Goal: Task Accomplishment & Management: Use online tool/utility

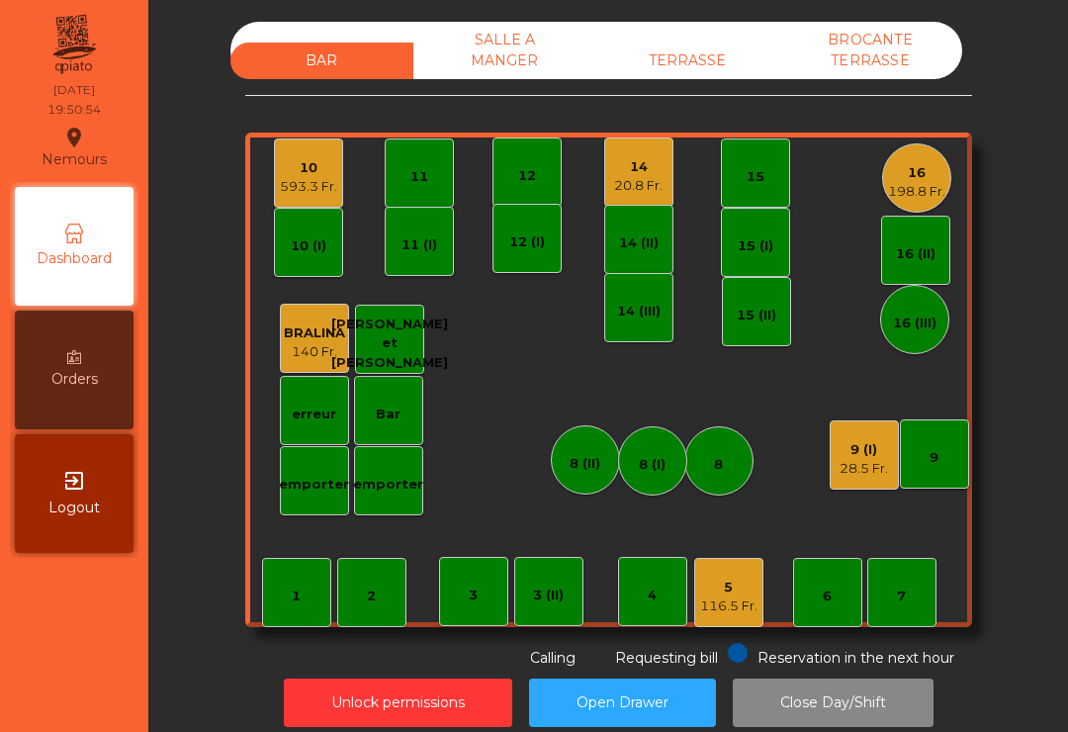
click at [629, 175] on div "14" at bounding box center [638, 167] width 48 height 20
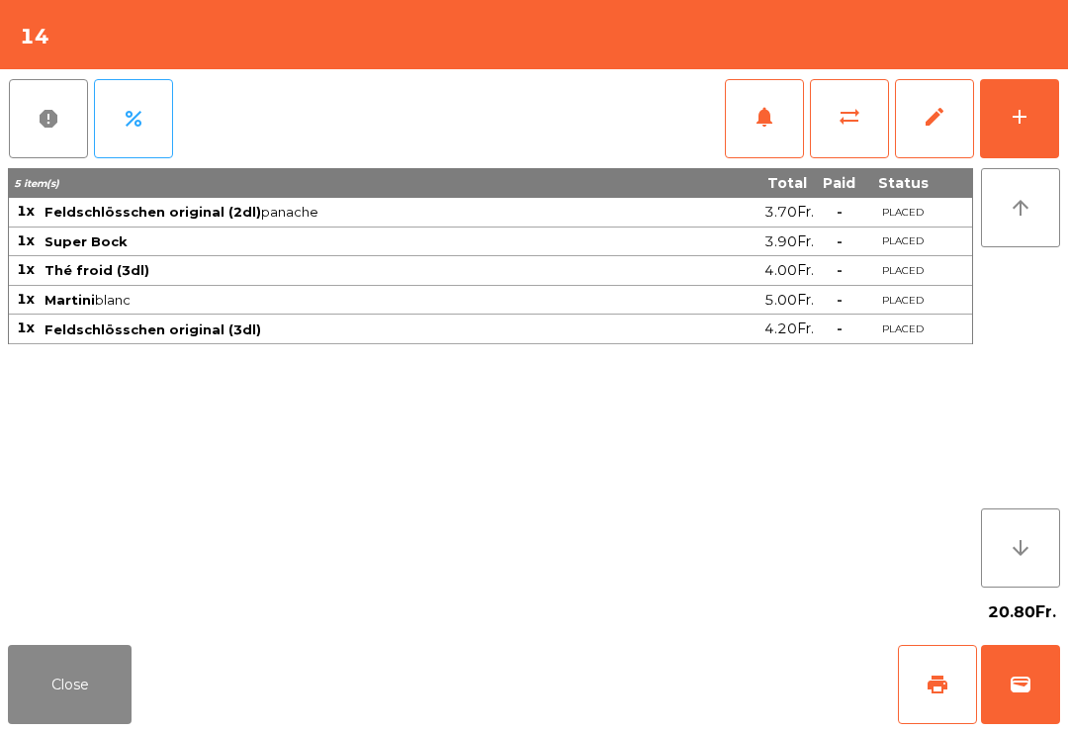
click at [1023, 126] on div "add" at bounding box center [1020, 117] width 24 height 24
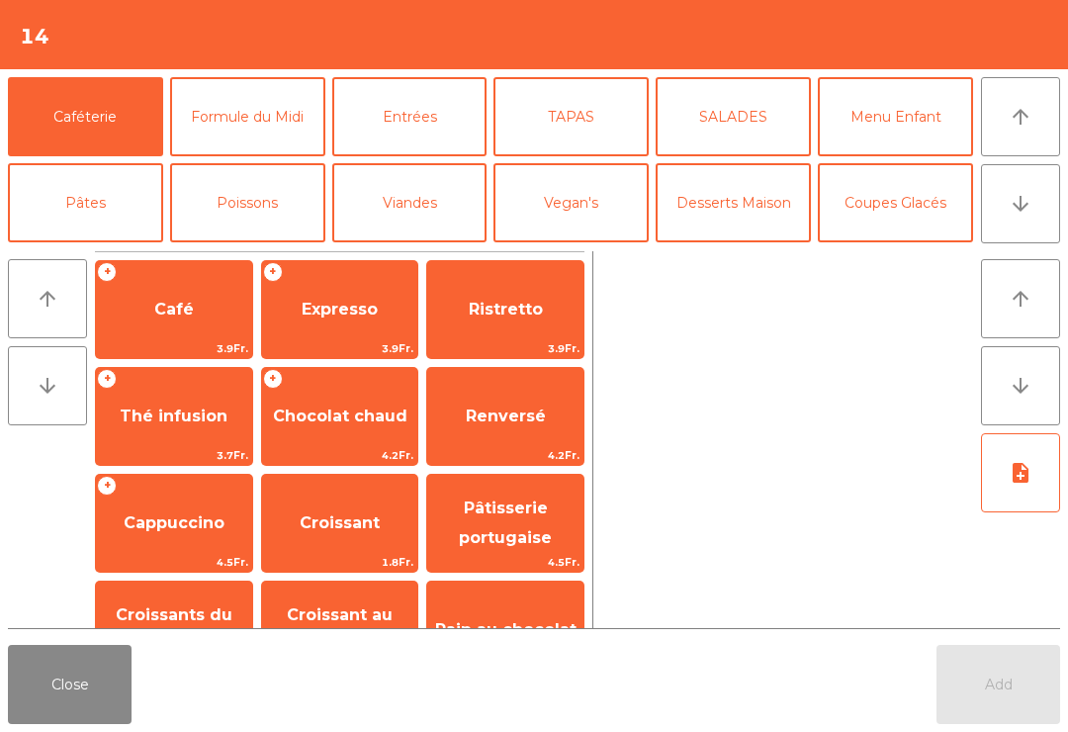
click at [431, 222] on button "Viandes" at bounding box center [409, 202] width 155 height 79
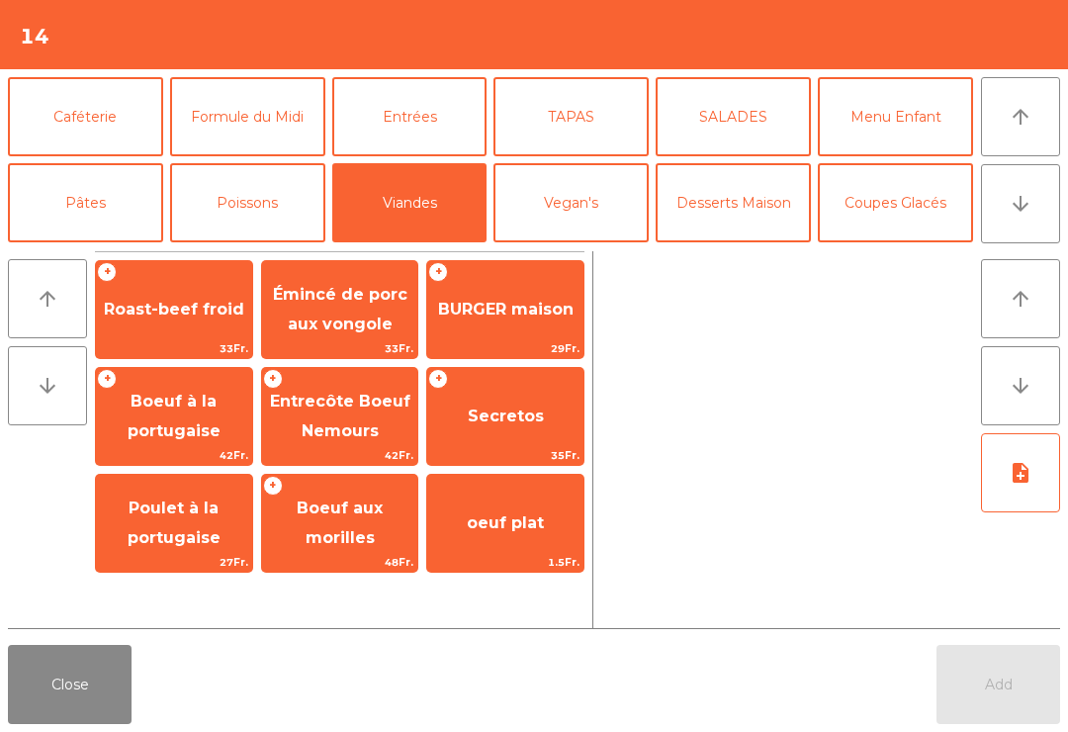
click at [195, 429] on span "Boeuf à la portugaise" at bounding box center [174, 416] width 93 height 48
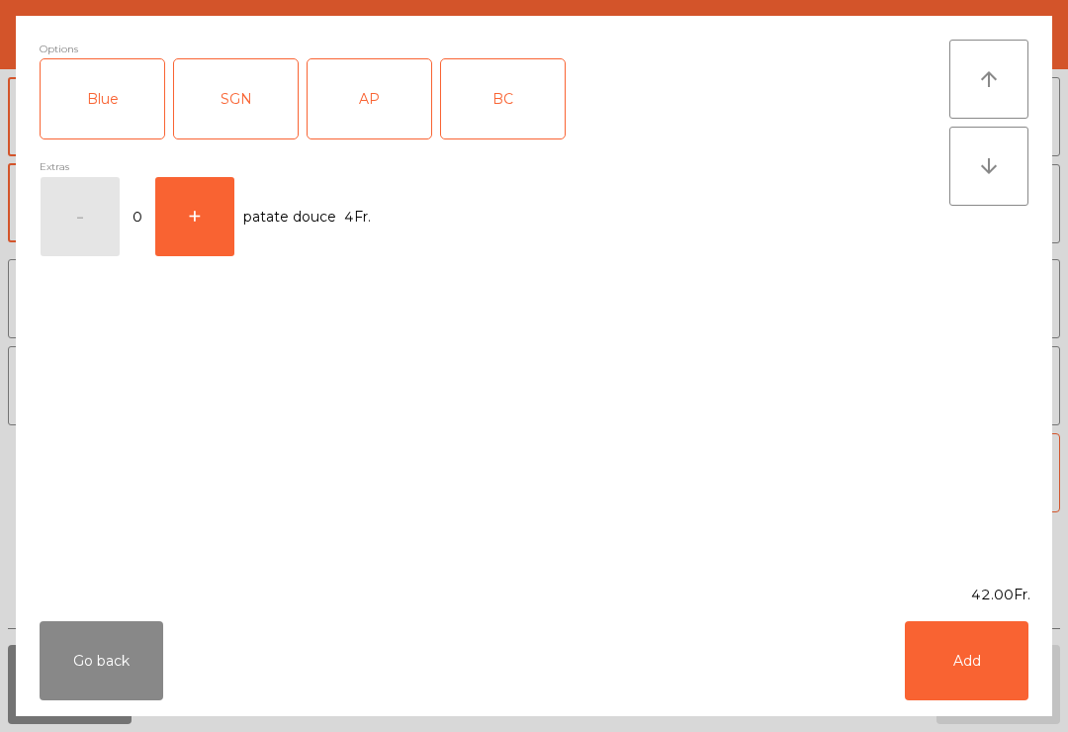
click at [371, 124] on div "AP" at bounding box center [370, 98] width 124 height 79
click at [979, 644] on button "Add" at bounding box center [967, 660] width 124 height 79
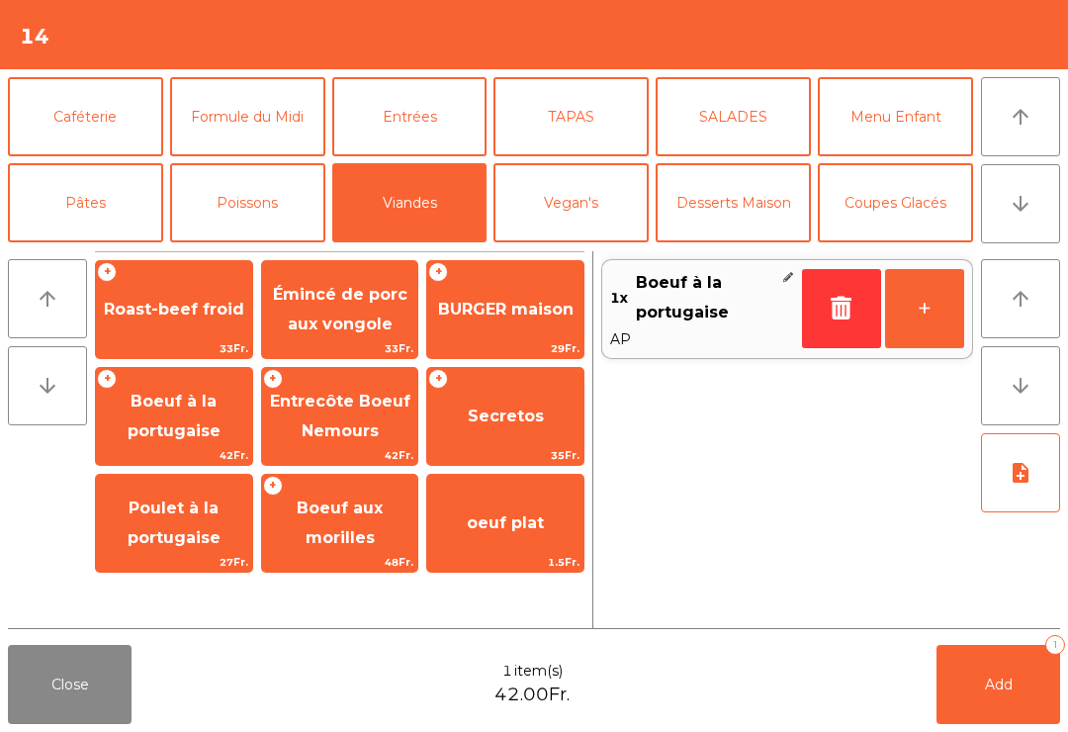
click at [953, 324] on button "+" at bounding box center [924, 308] width 79 height 79
click at [115, 215] on button "Pâtes" at bounding box center [85, 202] width 155 height 79
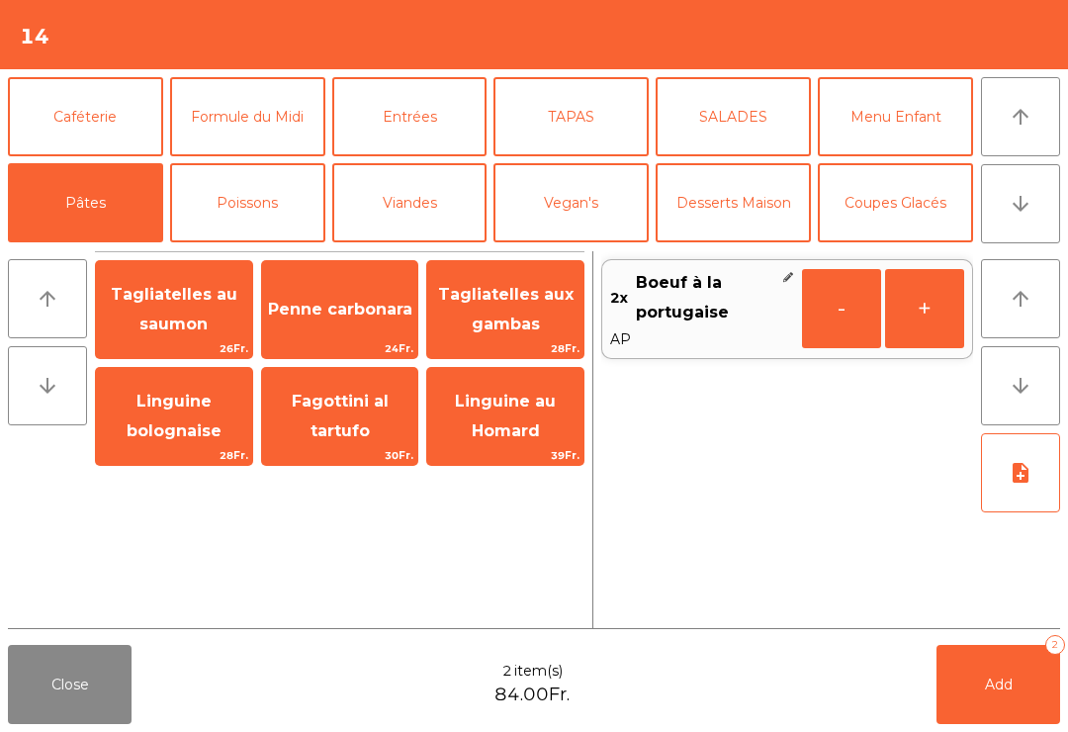
click at [521, 419] on span "Linguine au Homard" at bounding box center [505, 417] width 156 height 84
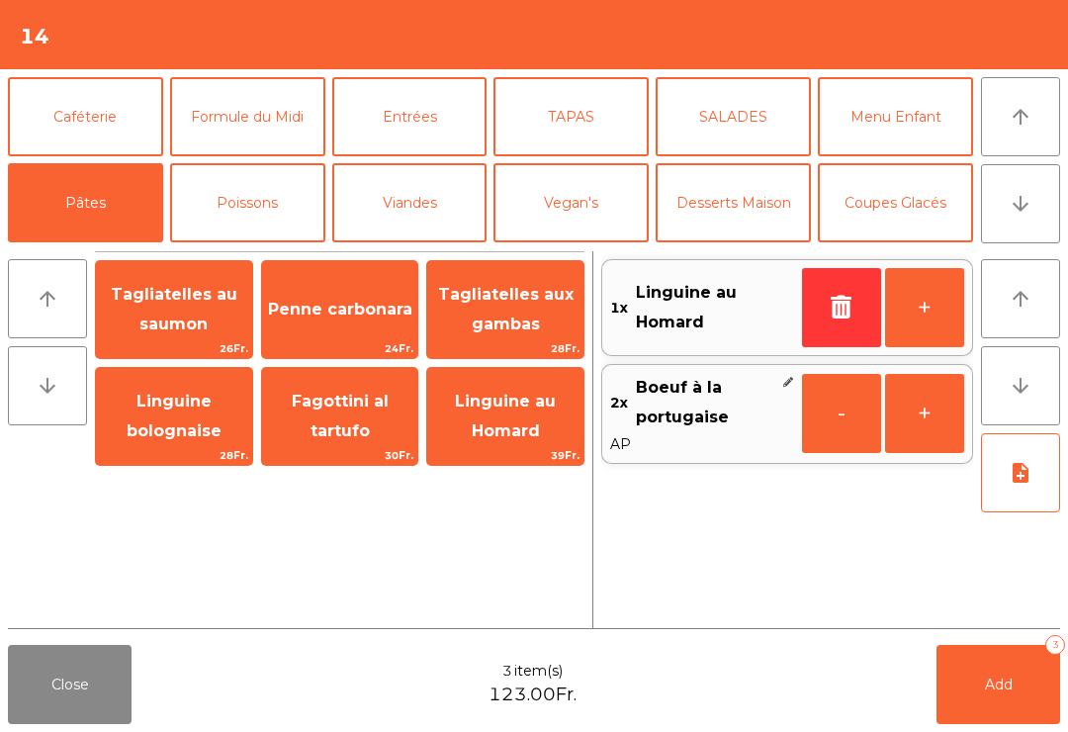
click at [525, 298] on span "Tagliatelles aux gambas" at bounding box center [505, 309] width 135 height 48
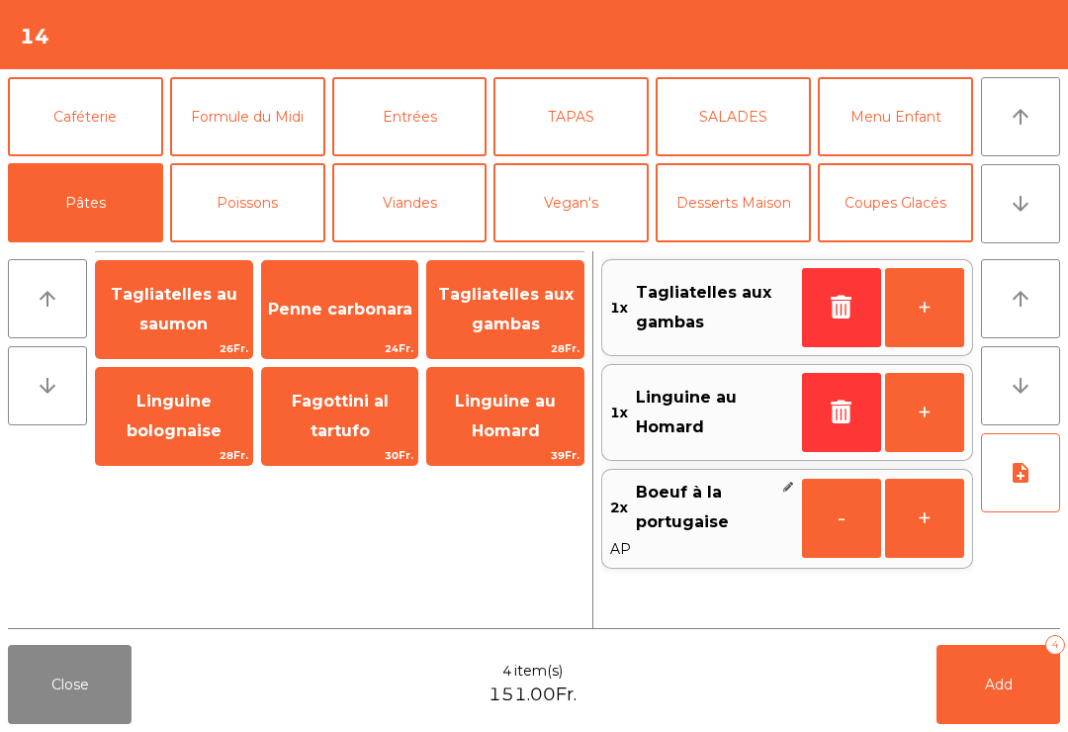
click at [517, 316] on span "Tagliatelles aux gambas" at bounding box center [505, 309] width 135 height 48
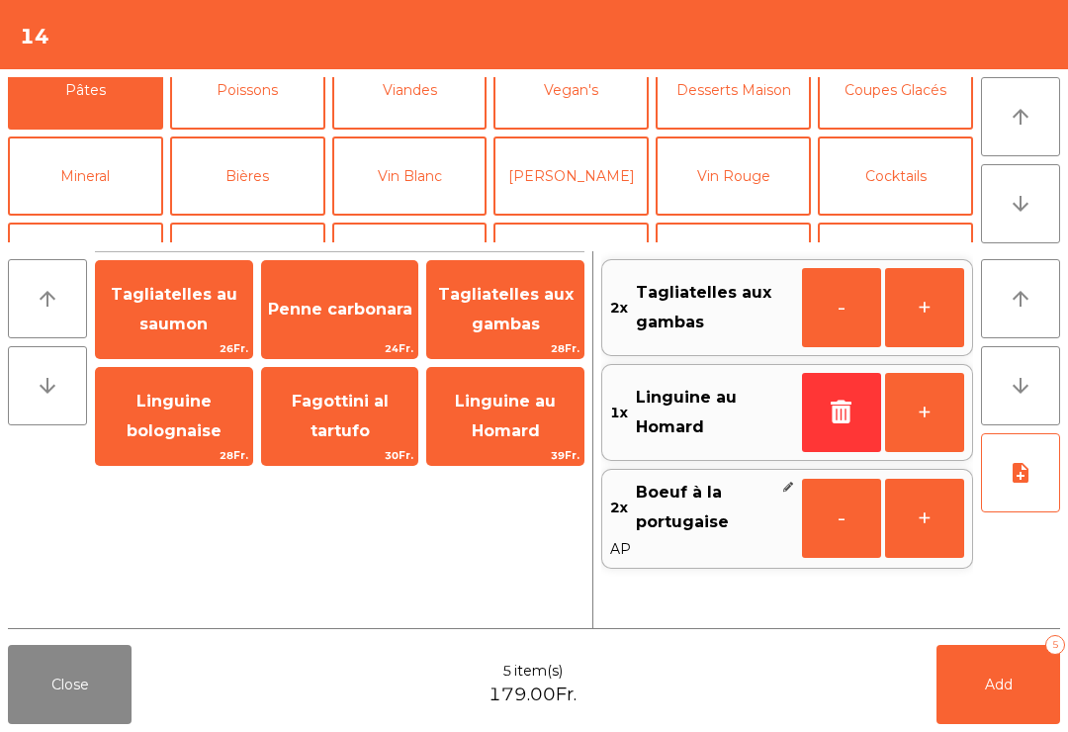
scroll to position [112, 0]
click at [89, 216] on button "Mineral" at bounding box center [85, 176] width 155 height 79
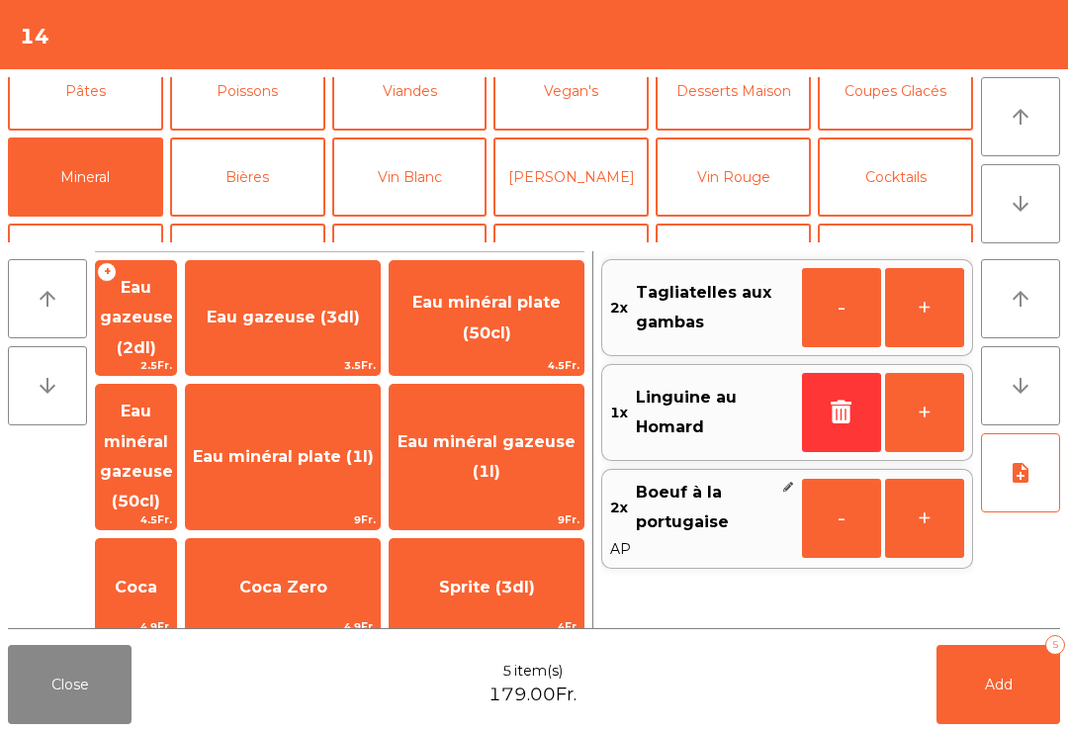
click at [542, 310] on span "Eau minéral plate (50cl)" at bounding box center [487, 318] width 194 height 84
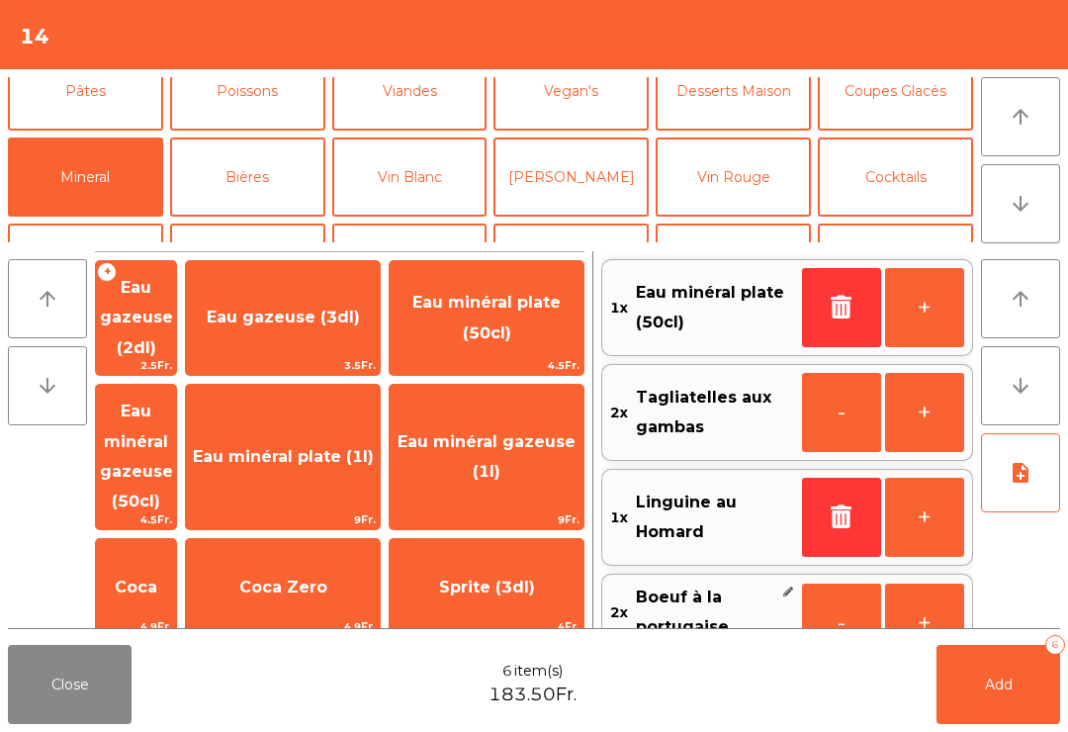
click at [152, 445] on span "Eau minéral gazeuse (50cl)" at bounding box center [136, 457] width 80 height 144
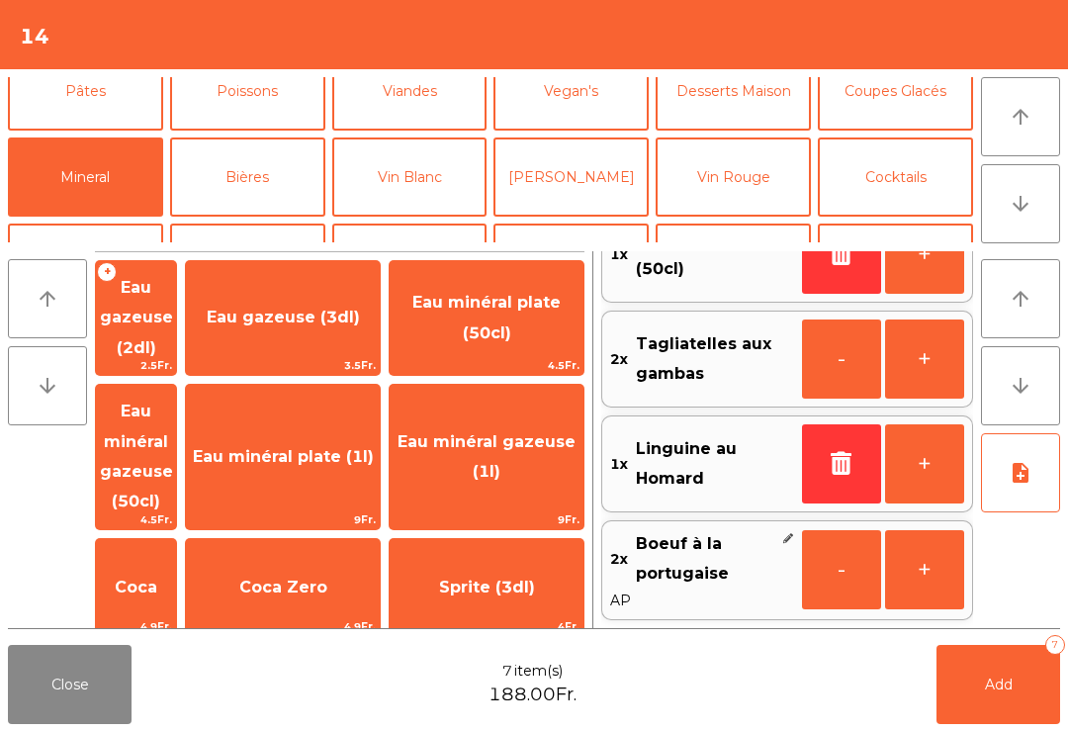
scroll to position [157, 0]
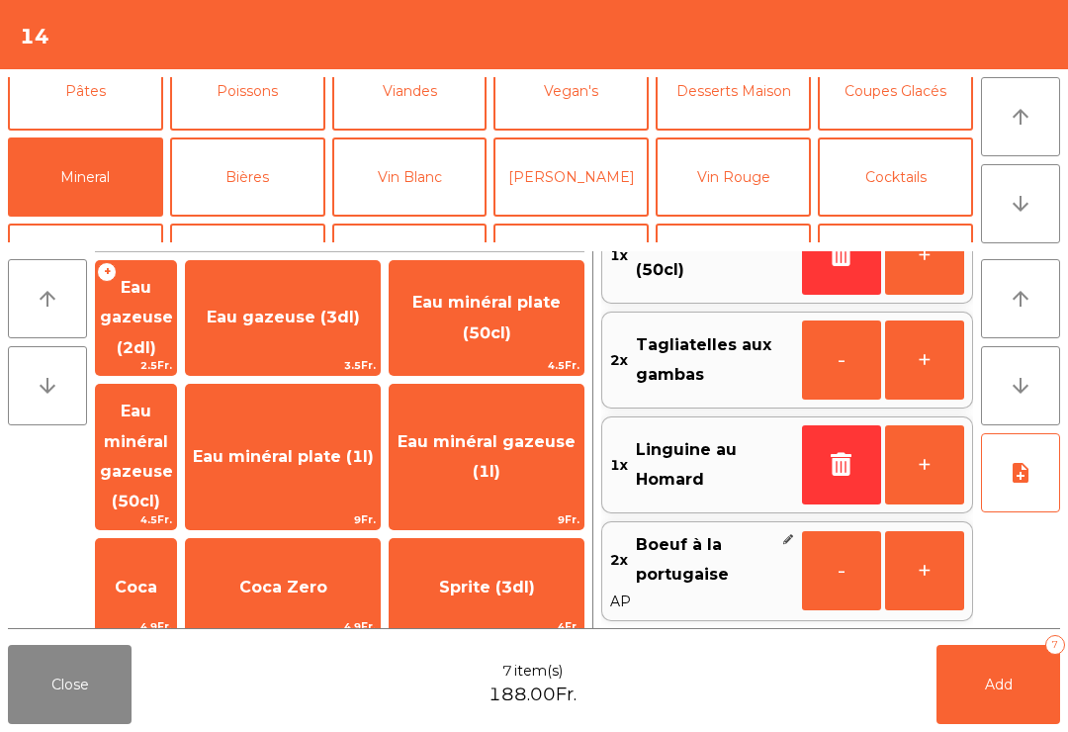
click at [1009, 681] on span "Add" at bounding box center [999, 684] width 28 height 18
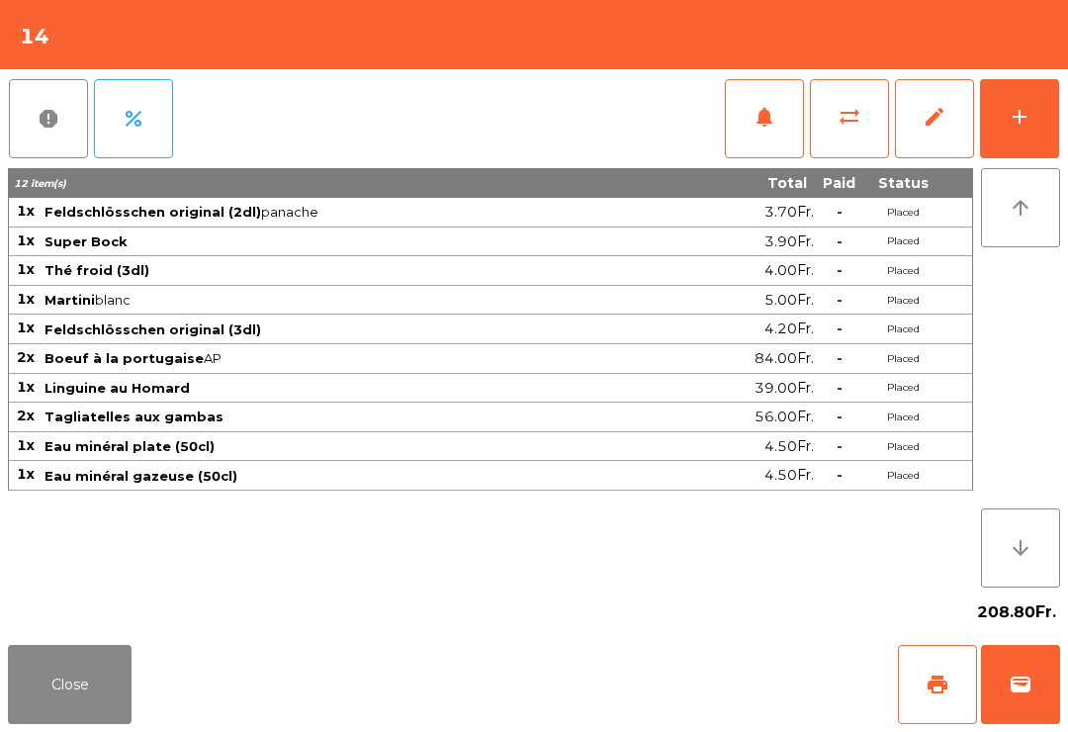
click at [131, 647] on button "Close" at bounding box center [70, 684] width 124 height 79
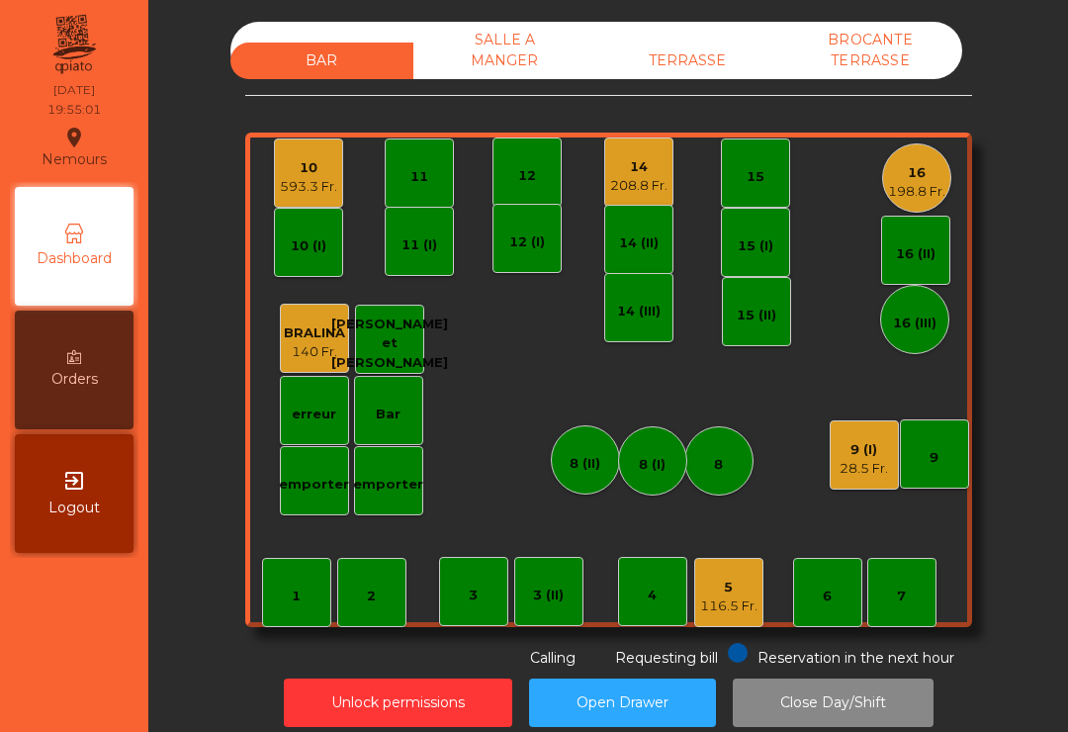
click at [340, 177] on div "10 593.3 Fr." at bounding box center [308, 172] width 69 height 69
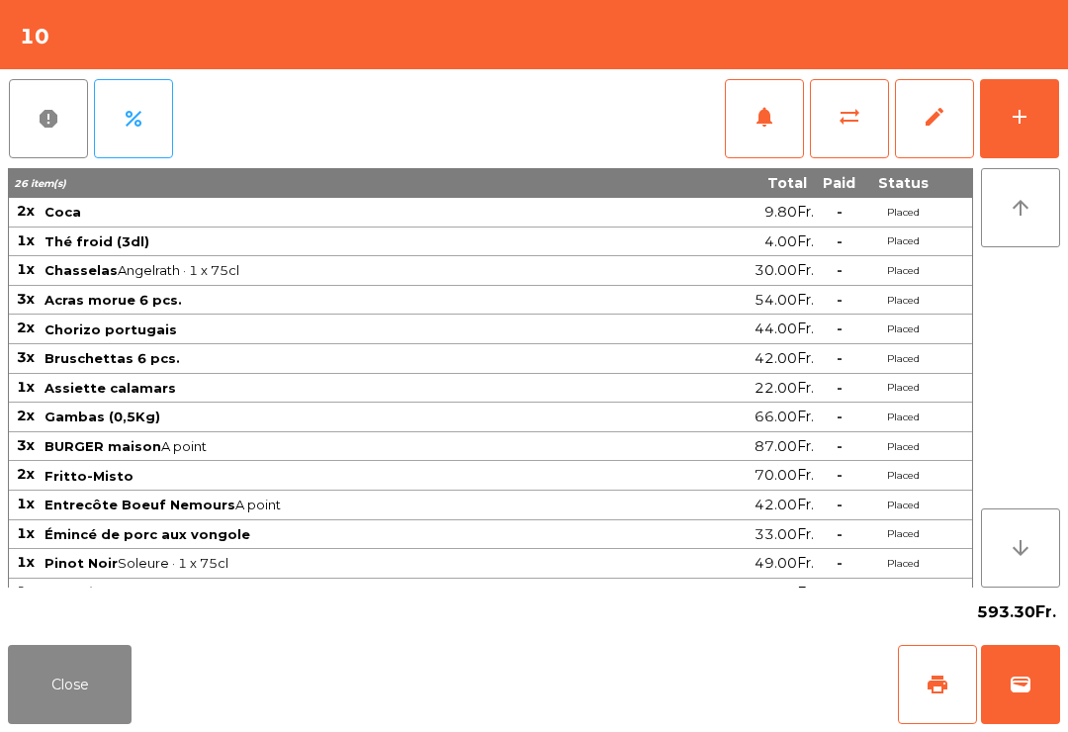
click at [794, 133] on button "notifications" at bounding box center [764, 118] width 79 height 79
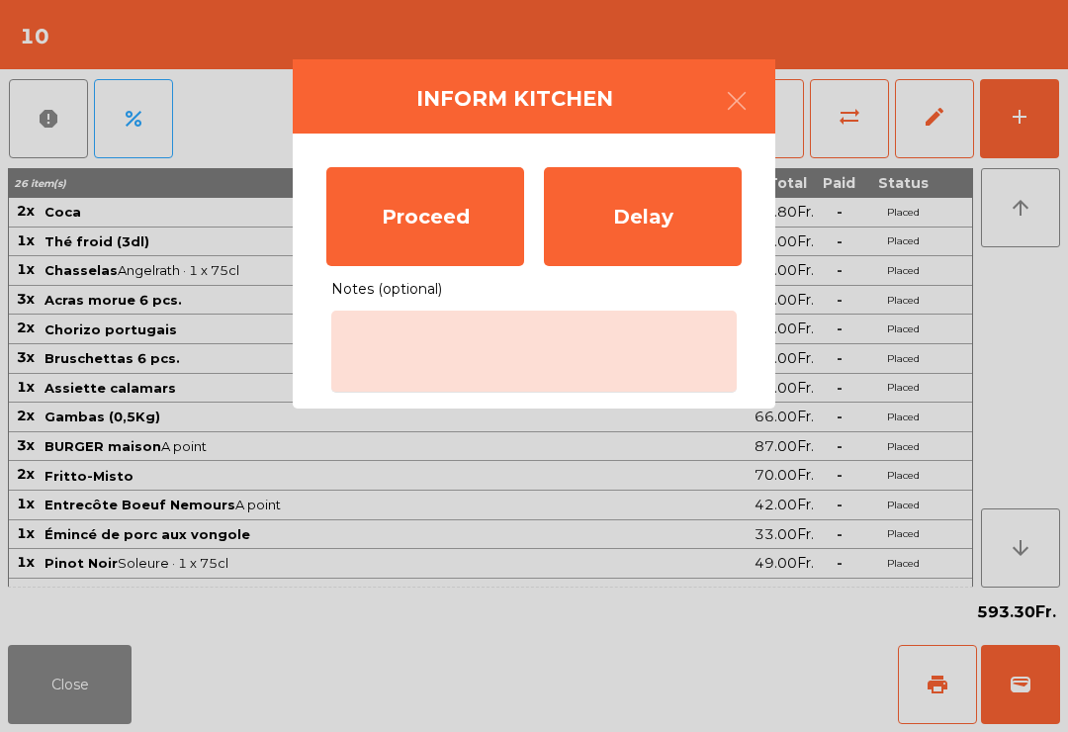
click at [399, 203] on div "Proceed" at bounding box center [425, 216] width 198 height 99
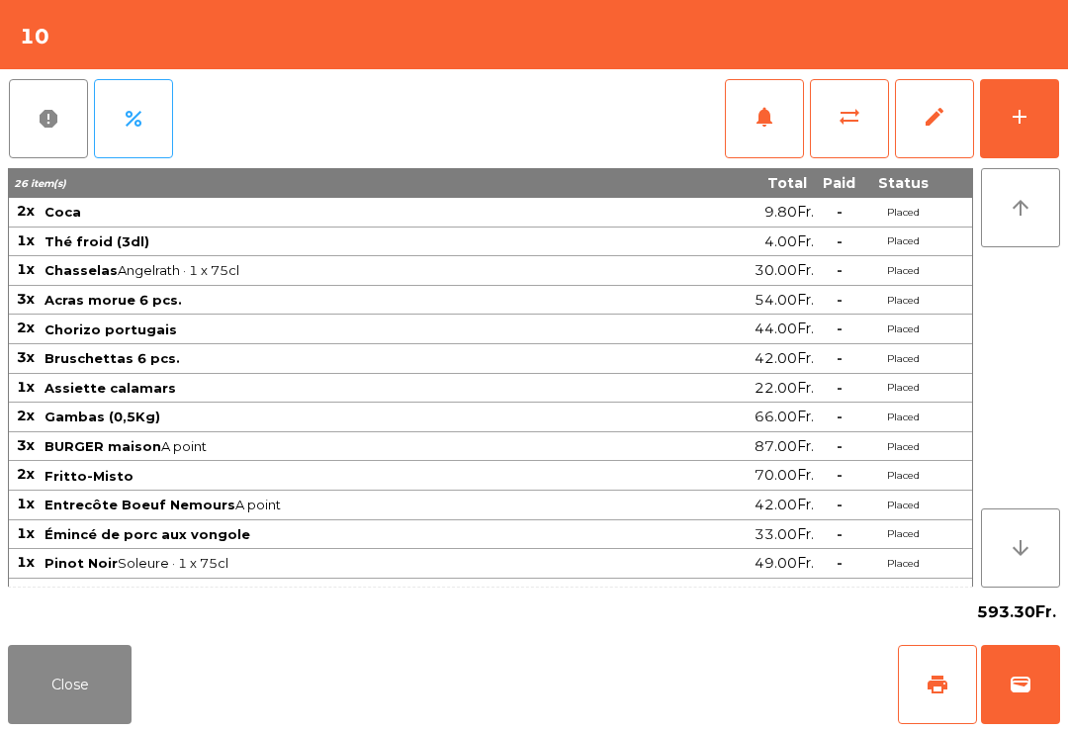
click at [45, 722] on button "Close" at bounding box center [70, 684] width 124 height 79
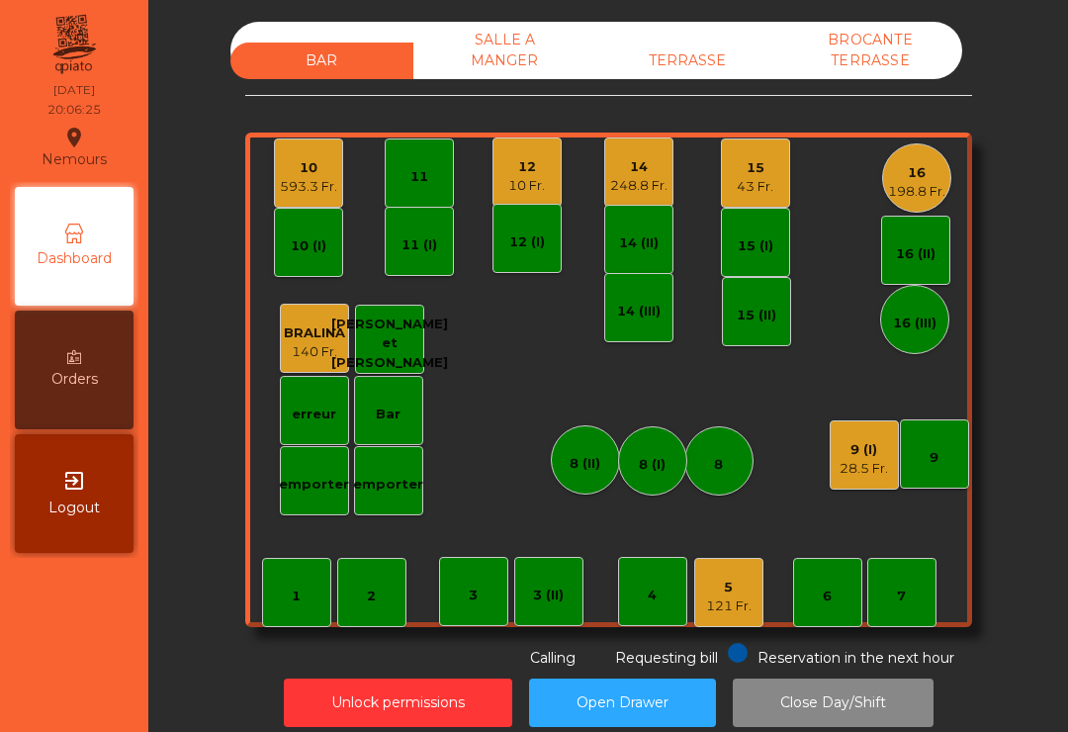
click at [934, 613] on div "7" at bounding box center [901, 592] width 69 height 69
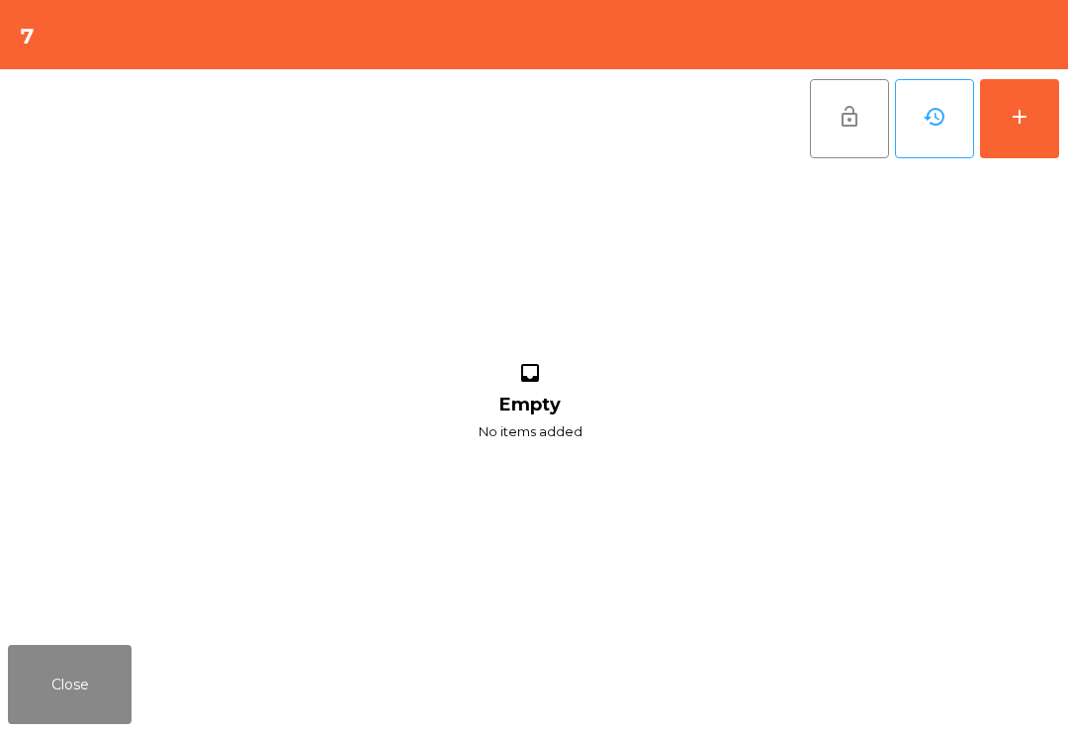
click at [1041, 126] on button "add" at bounding box center [1019, 118] width 79 height 79
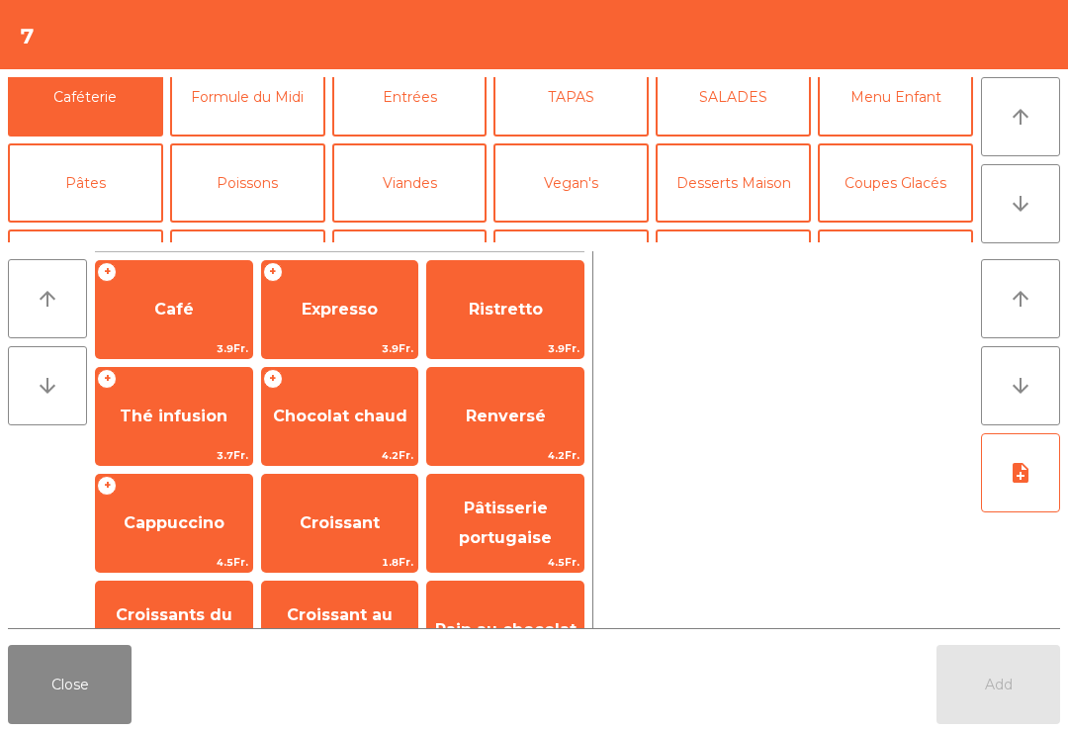
scroll to position [113, 0]
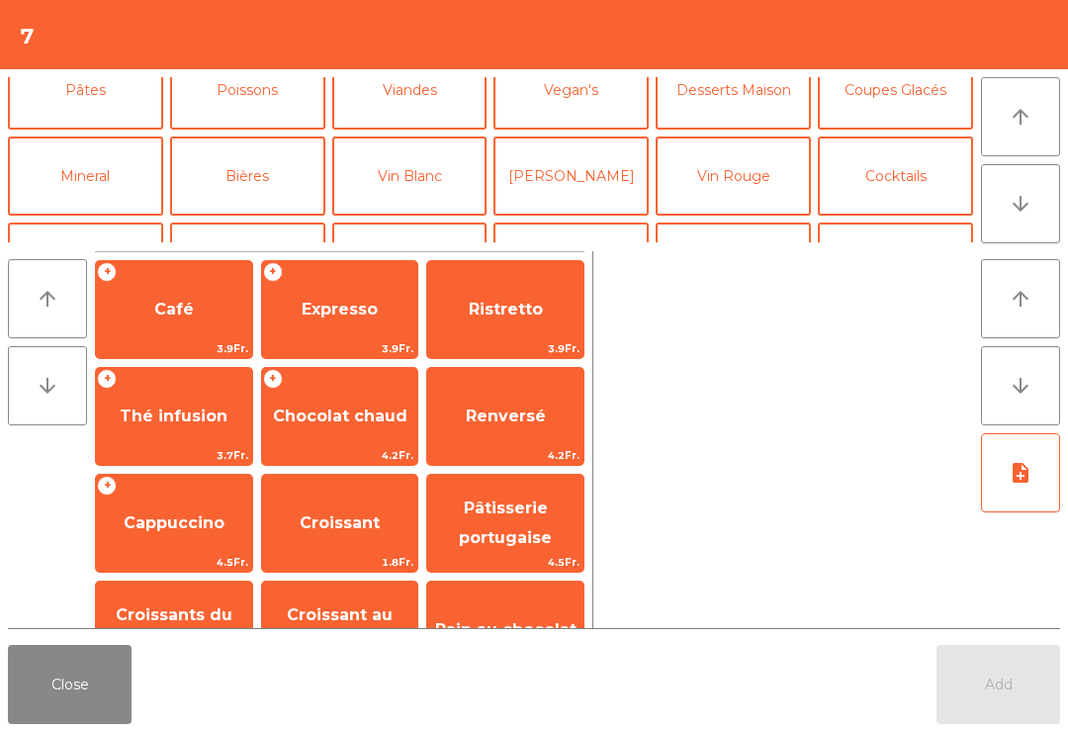
click at [405, 176] on button "Vin Blanc" at bounding box center [409, 175] width 155 height 79
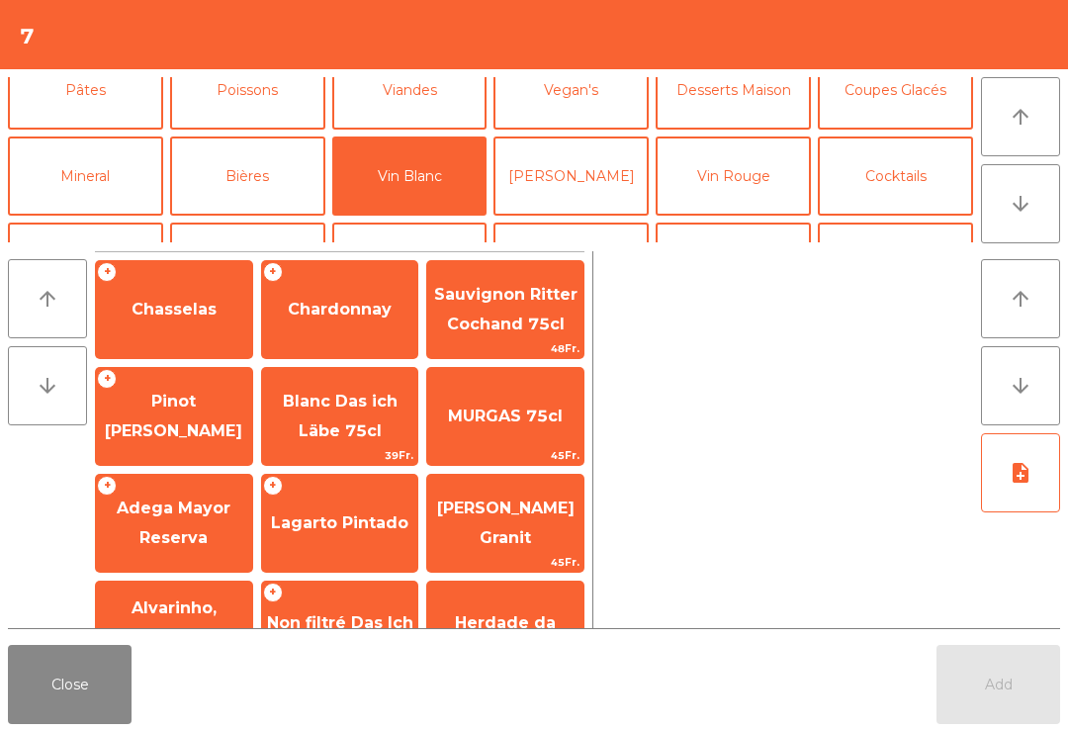
scroll to position [111, 0]
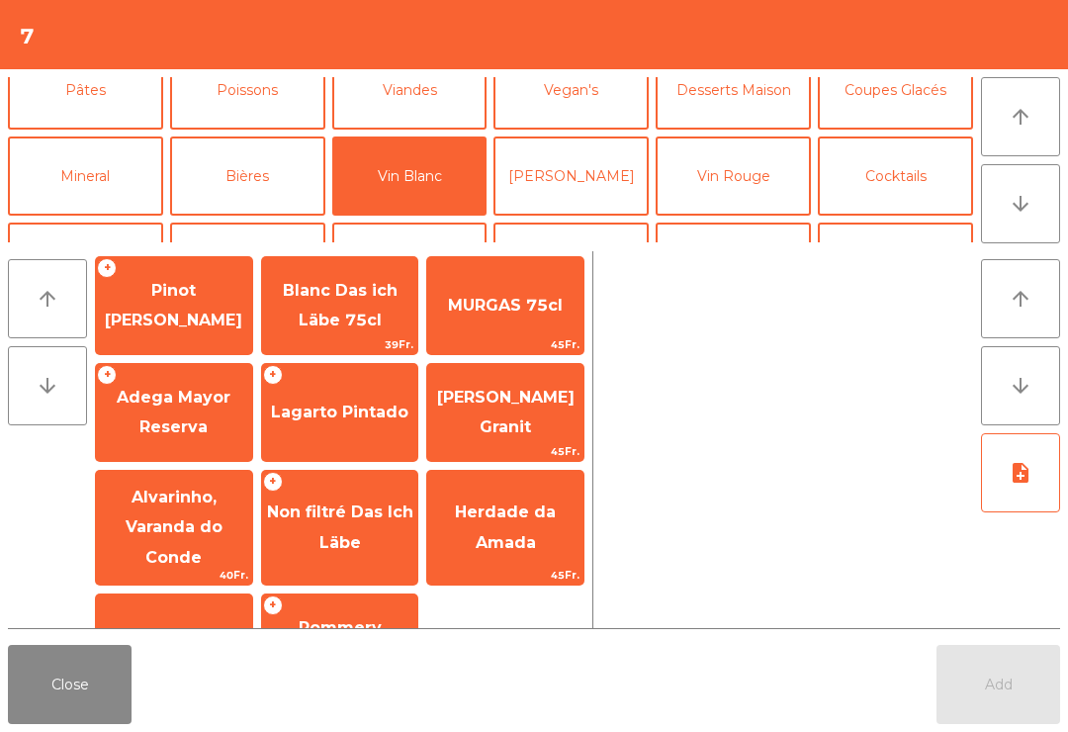
click at [543, 410] on span "[PERSON_NAME] Granit" at bounding box center [505, 413] width 156 height 84
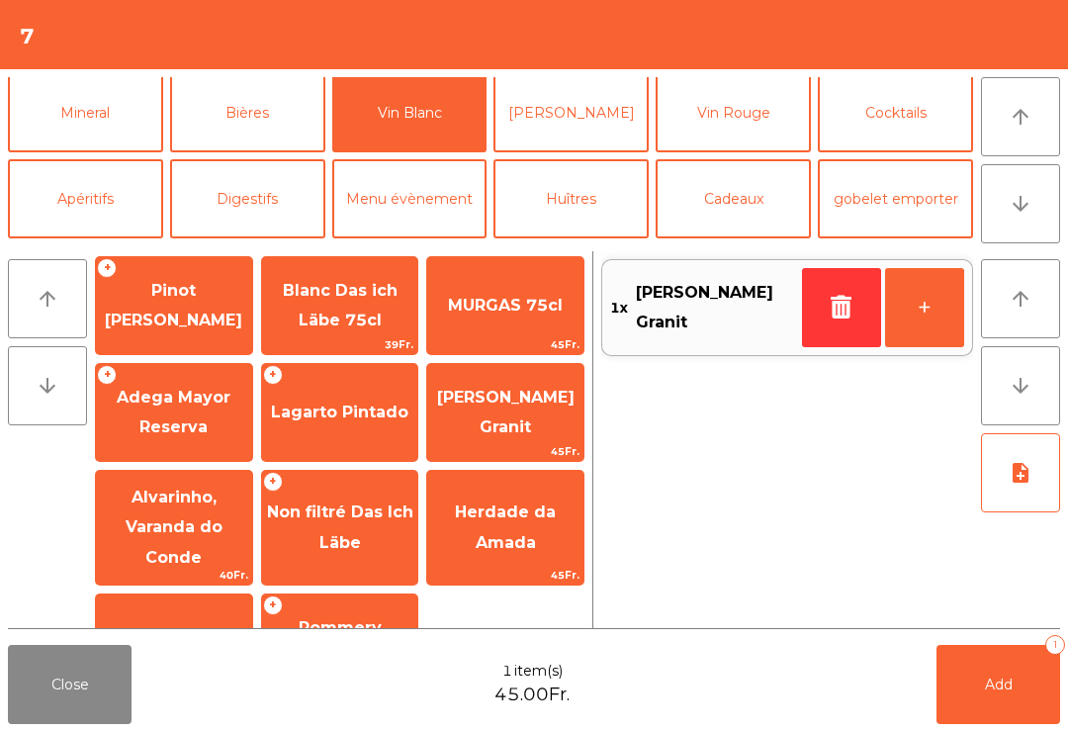
scroll to position [178, 0]
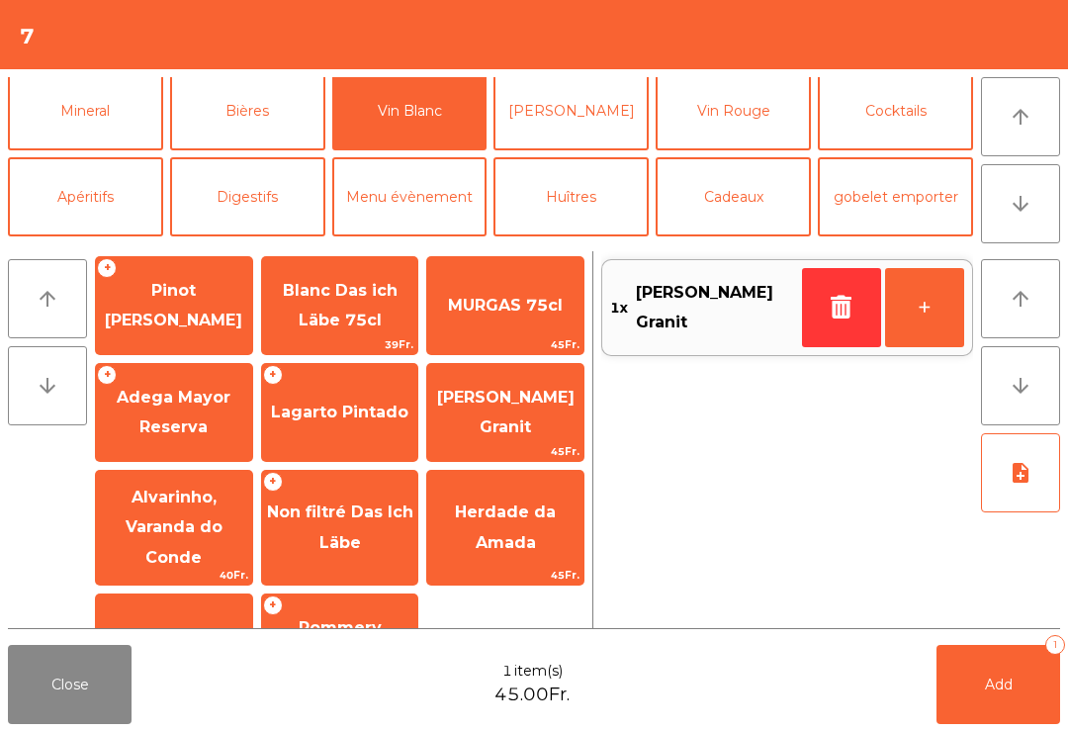
click at [102, 110] on button "Mineral" at bounding box center [85, 110] width 155 height 79
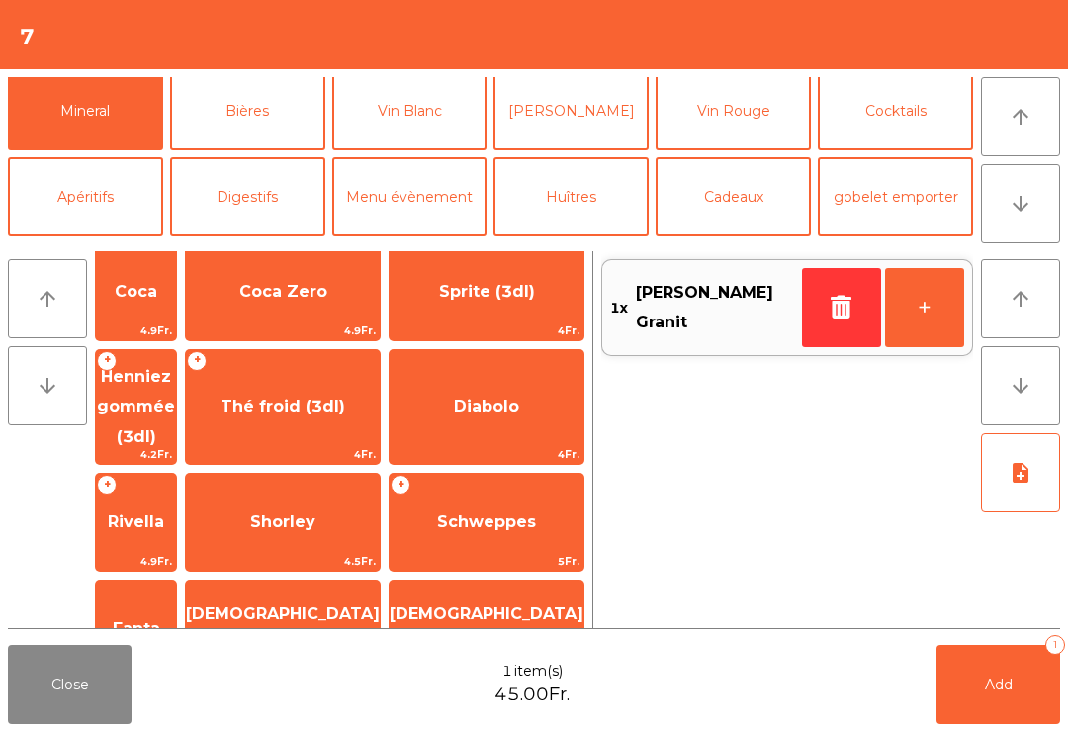
scroll to position [422, 0]
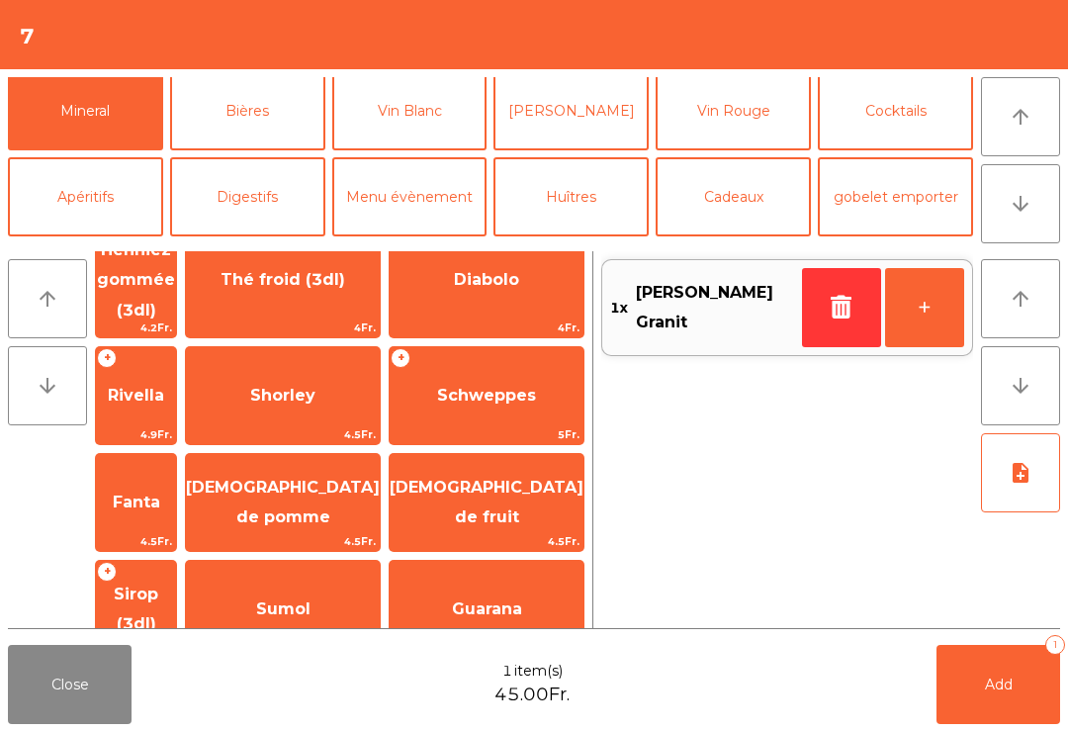
click at [176, 369] on span "Rivella" at bounding box center [136, 395] width 80 height 53
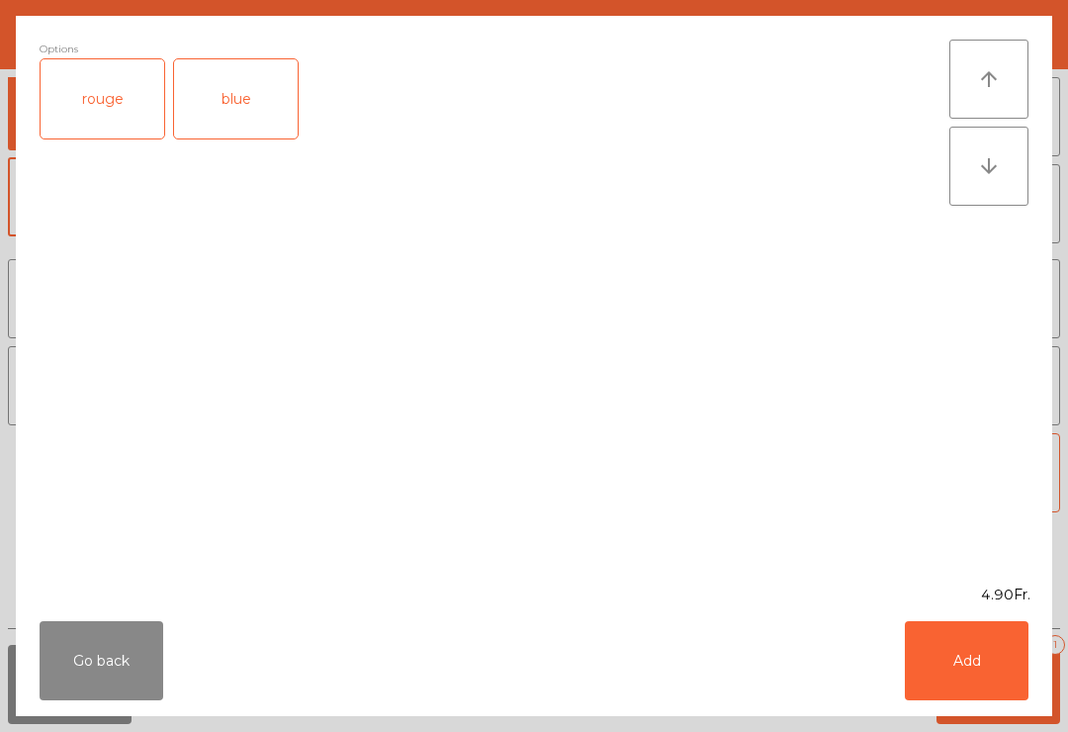
click at [119, 102] on div "rouge" at bounding box center [103, 98] width 124 height 79
click at [957, 665] on button "Add" at bounding box center [967, 660] width 124 height 79
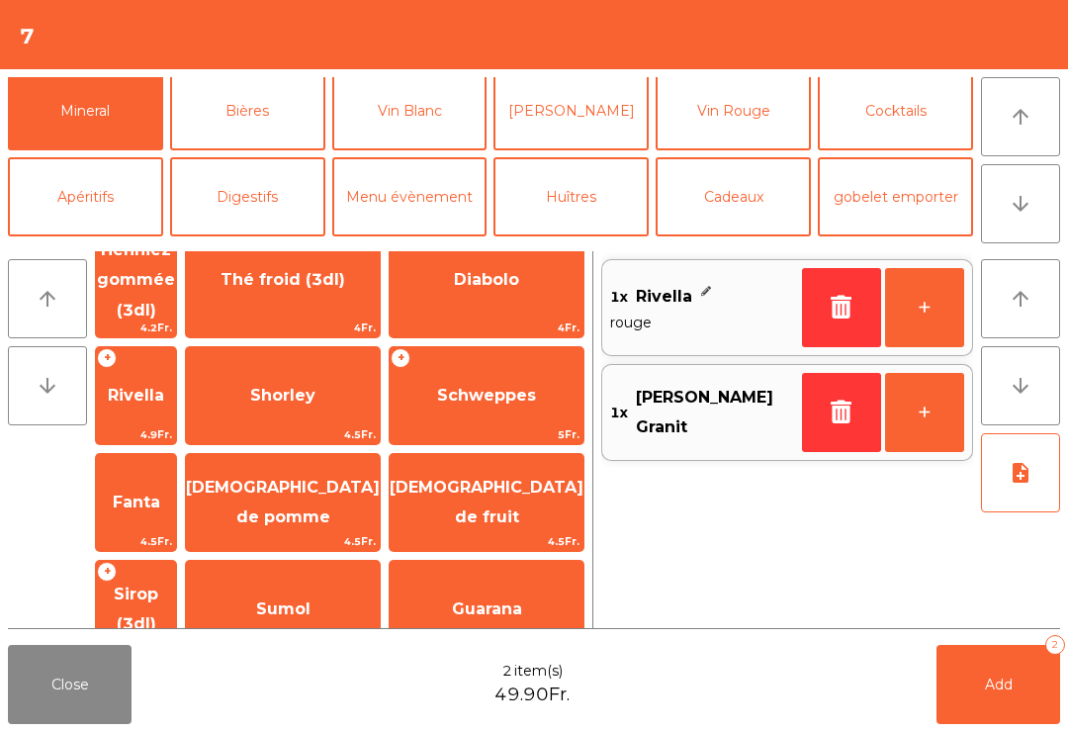
click at [1000, 673] on button "Add 2" at bounding box center [999, 684] width 124 height 79
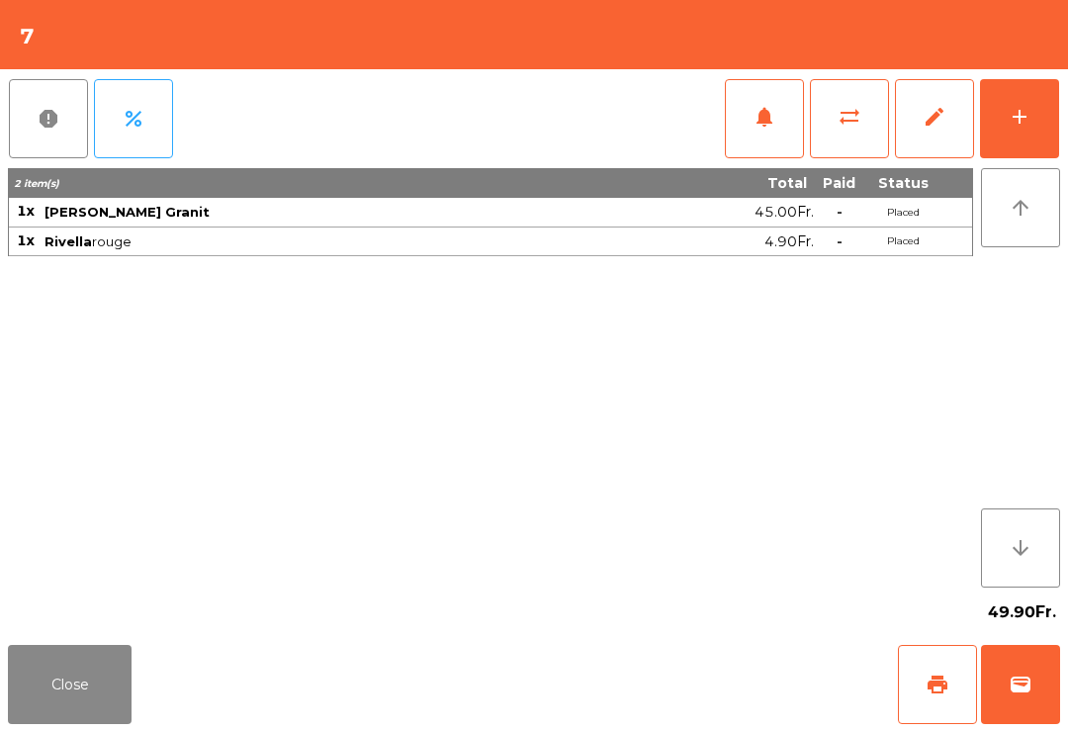
click at [49, 723] on button "Close" at bounding box center [70, 684] width 124 height 79
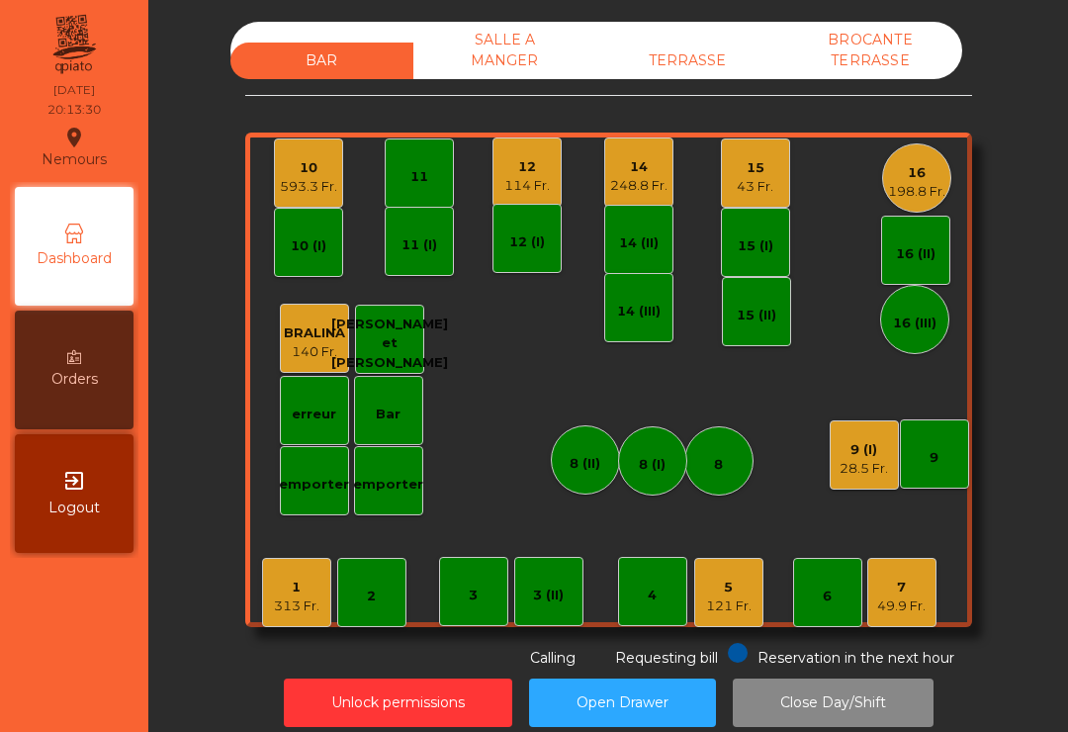
click at [532, 180] on div "114 Fr." at bounding box center [526, 186] width 45 height 20
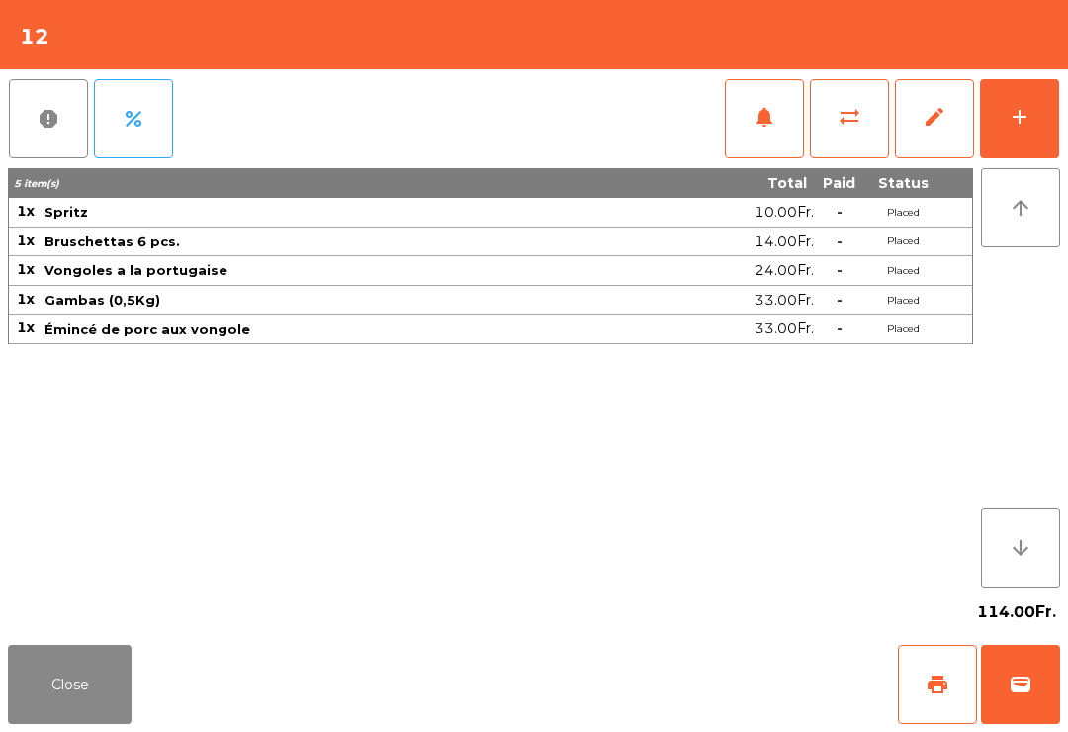
click at [1019, 147] on button "add" at bounding box center [1019, 118] width 79 height 79
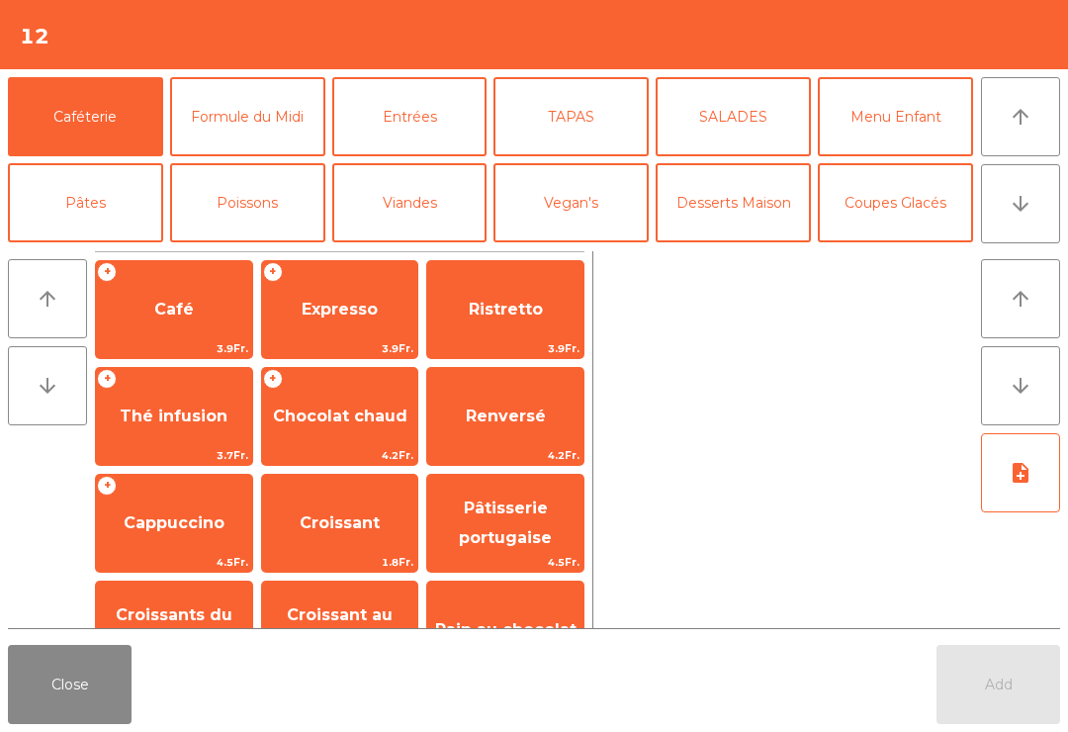
scroll to position [95, 0]
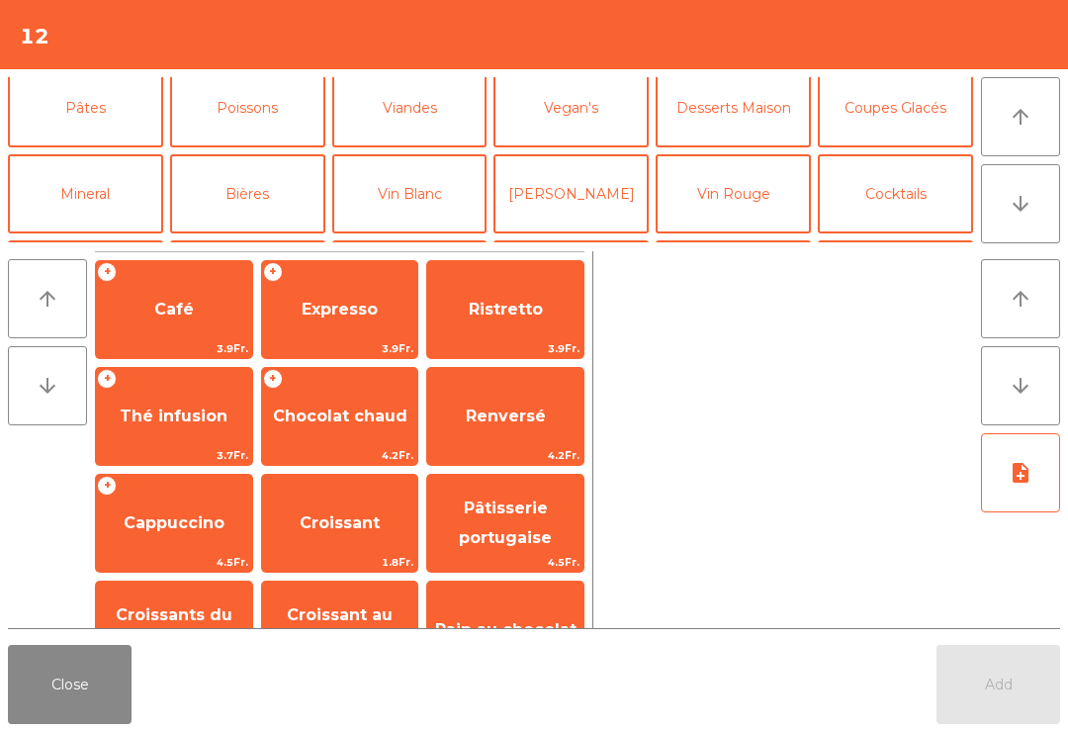
click at [101, 175] on button "Mineral" at bounding box center [85, 193] width 155 height 79
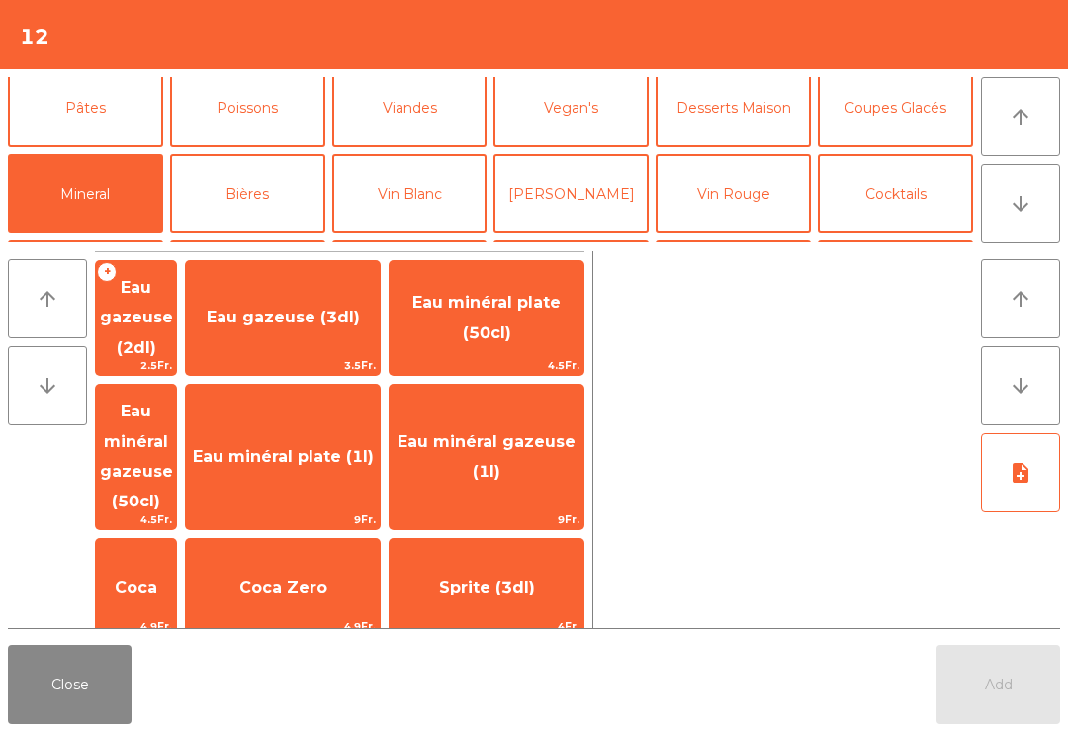
click at [360, 675] on span "Thé froid (3dl)" at bounding box center [283, 701] width 194 height 53
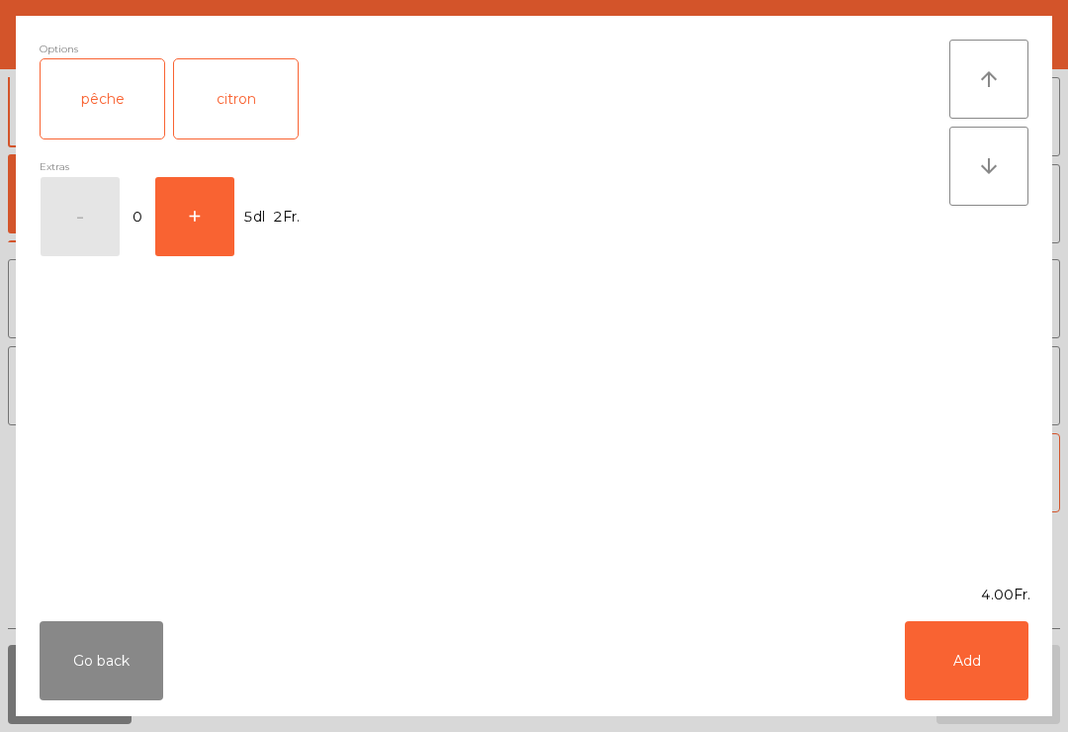
scroll to position [113, 0]
click at [1018, 668] on button "Add" at bounding box center [967, 660] width 124 height 79
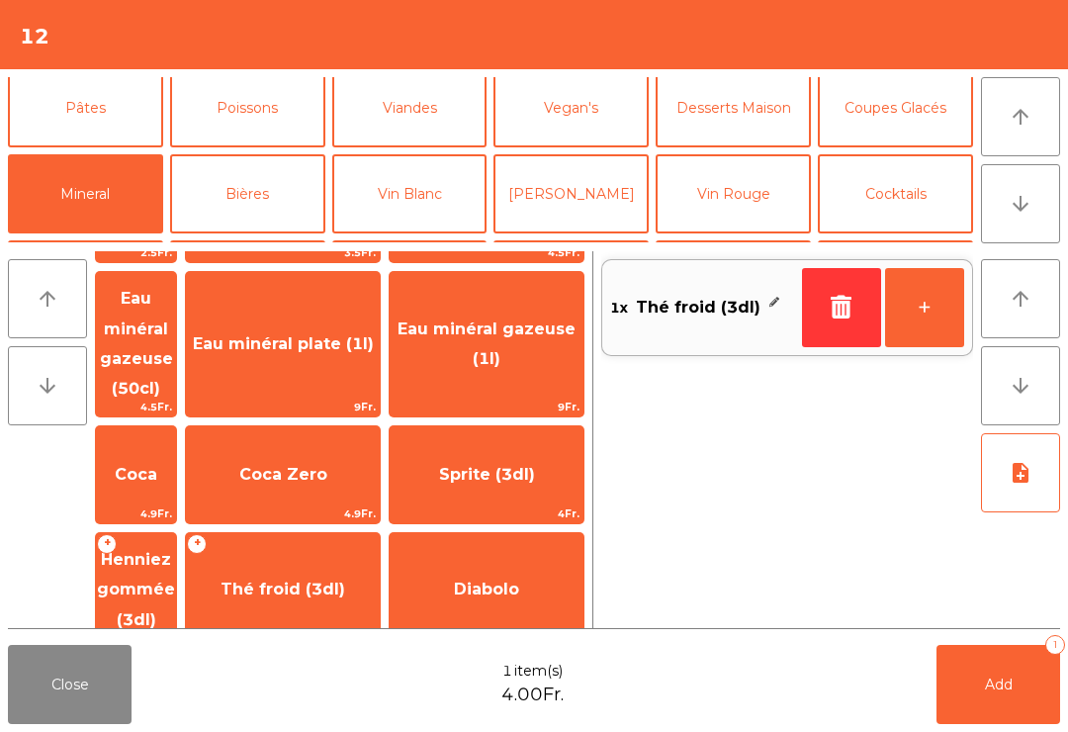
click at [1017, 668] on button "Add 1" at bounding box center [999, 684] width 124 height 79
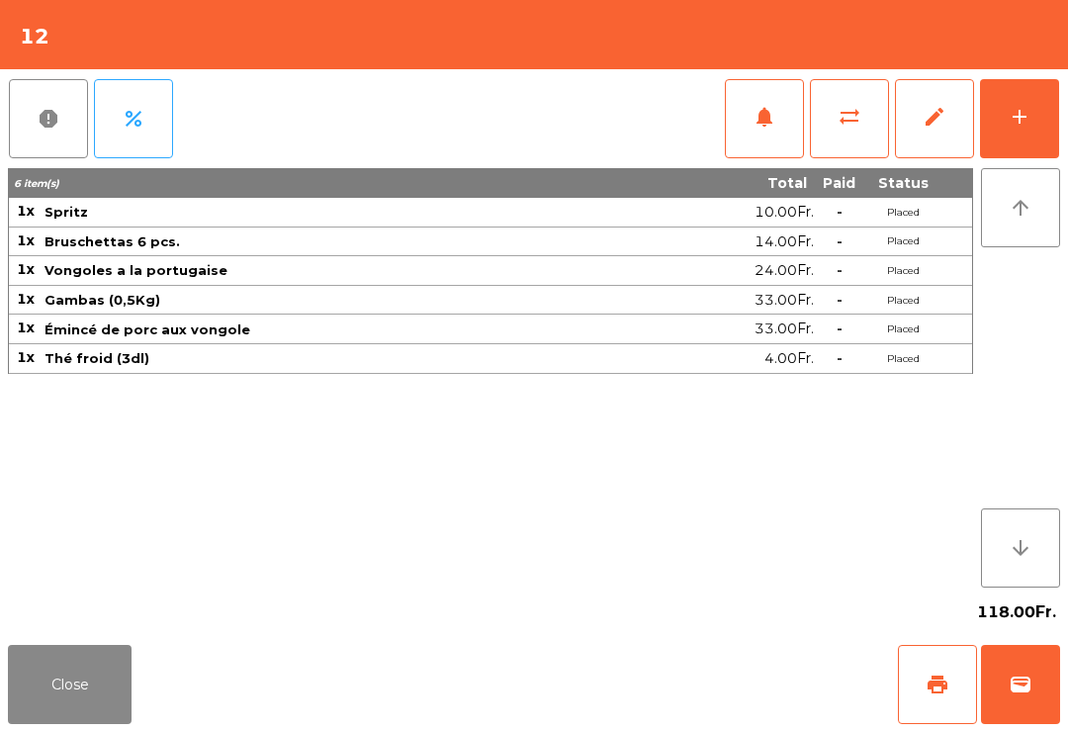
click at [49, 723] on button "Close" at bounding box center [70, 684] width 124 height 79
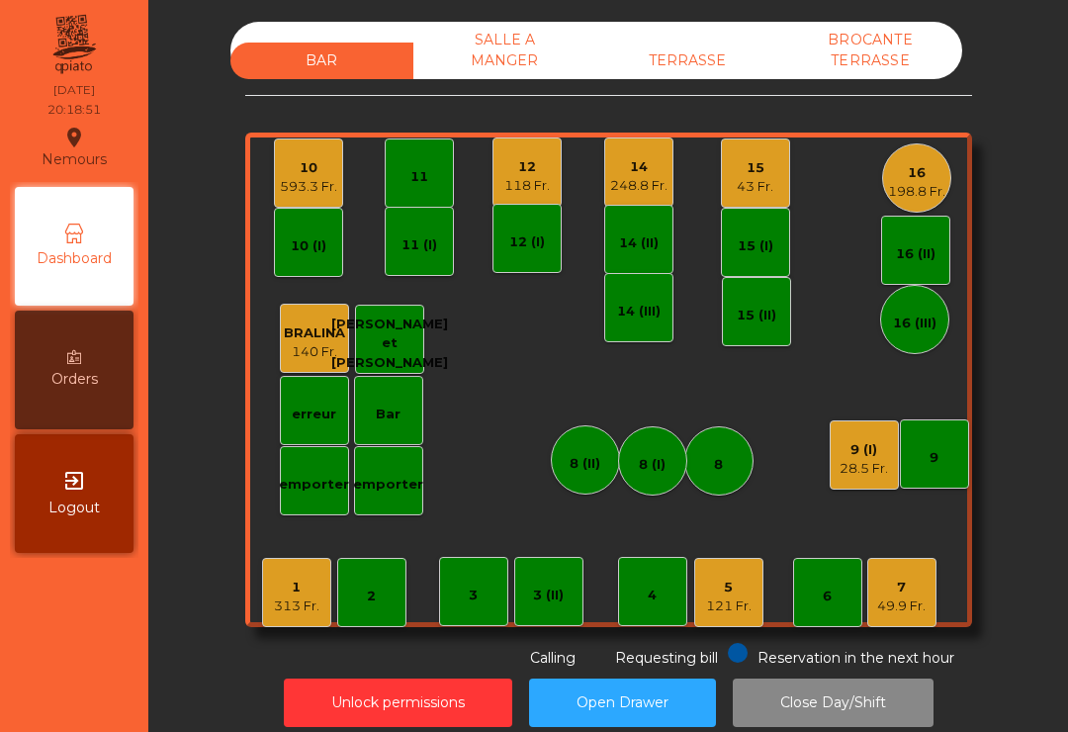
click at [910, 173] on div "16" at bounding box center [916, 173] width 57 height 20
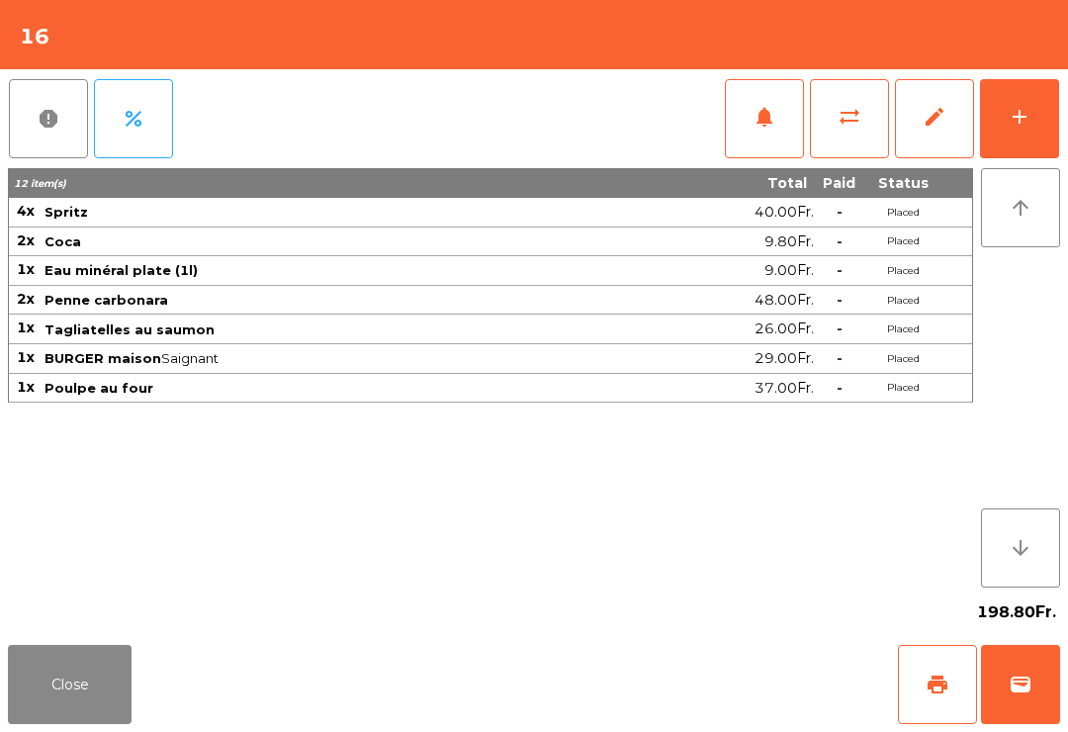
click at [1052, 118] on button "add" at bounding box center [1019, 118] width 79 height 79
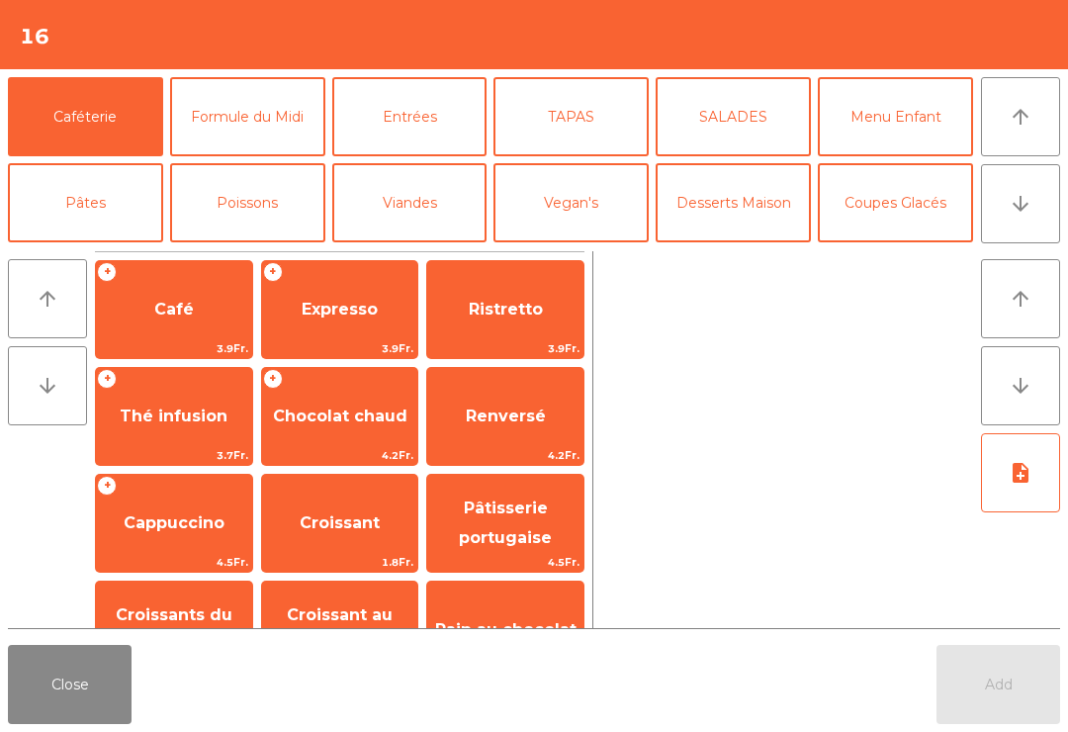
click at [327, 307] on span "Expresso" at bounding box center [340, 309] width 76 height 19
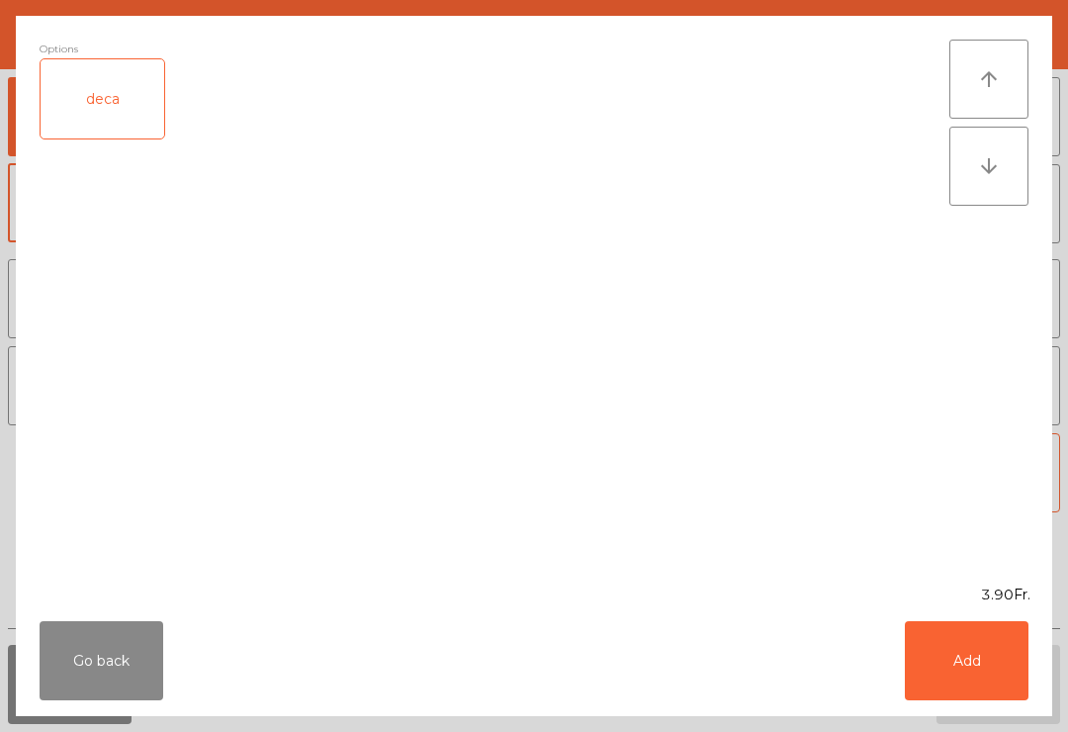
click at [962, 660] on button "Add" at bounding box center [967, 660] width 124 height 79
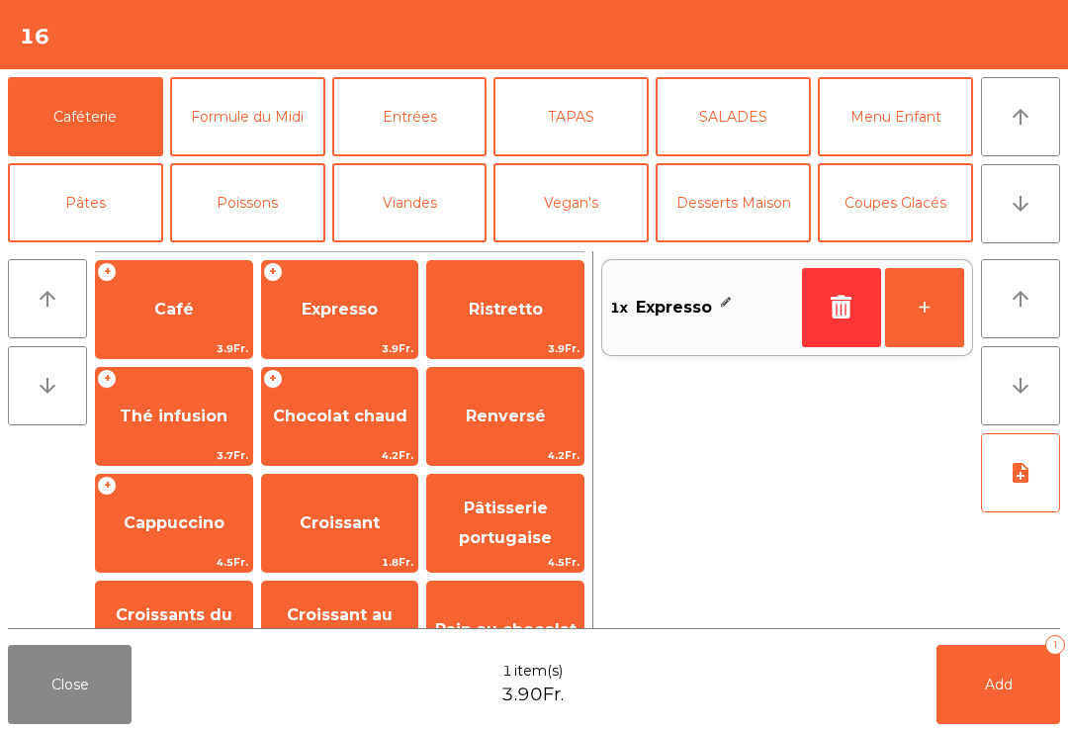
click at [936, 286] on button "+" at bounding box center [924, 307] width 79 height 79
click at [745, 196] on button "Desserts Maison" at bounding box center [733, 202] width 155 height 79
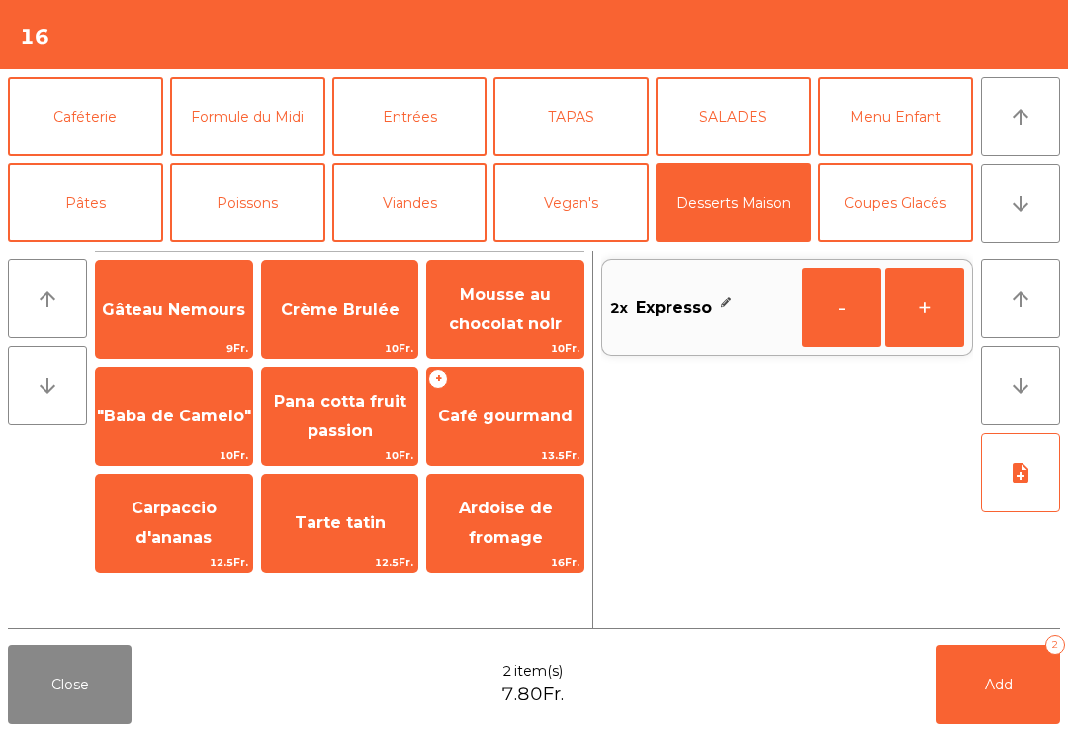
click at [513, 422] on span "Café gourmand" at bounding box center [505, 415] width 135 height 19
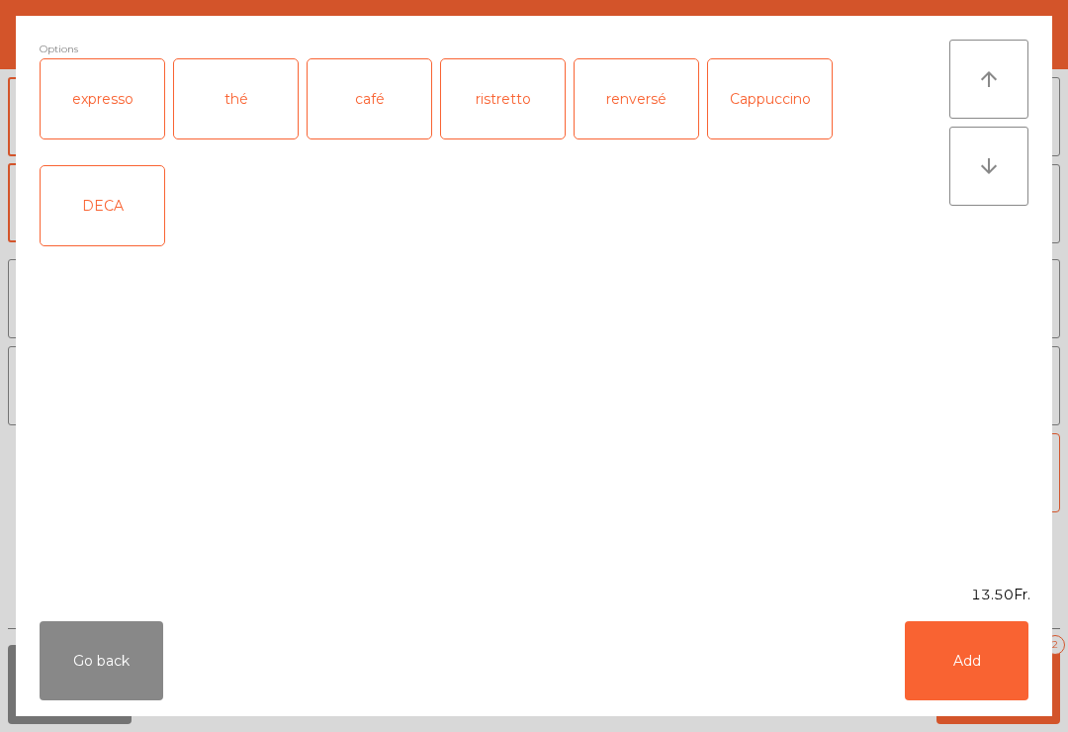
click at [127, 111] on div "expresso" at bounding box center [103, 98] width 124 height 79
click at [962, 672] on button "Add" at bounding box center [967, 660] width 124 height 79
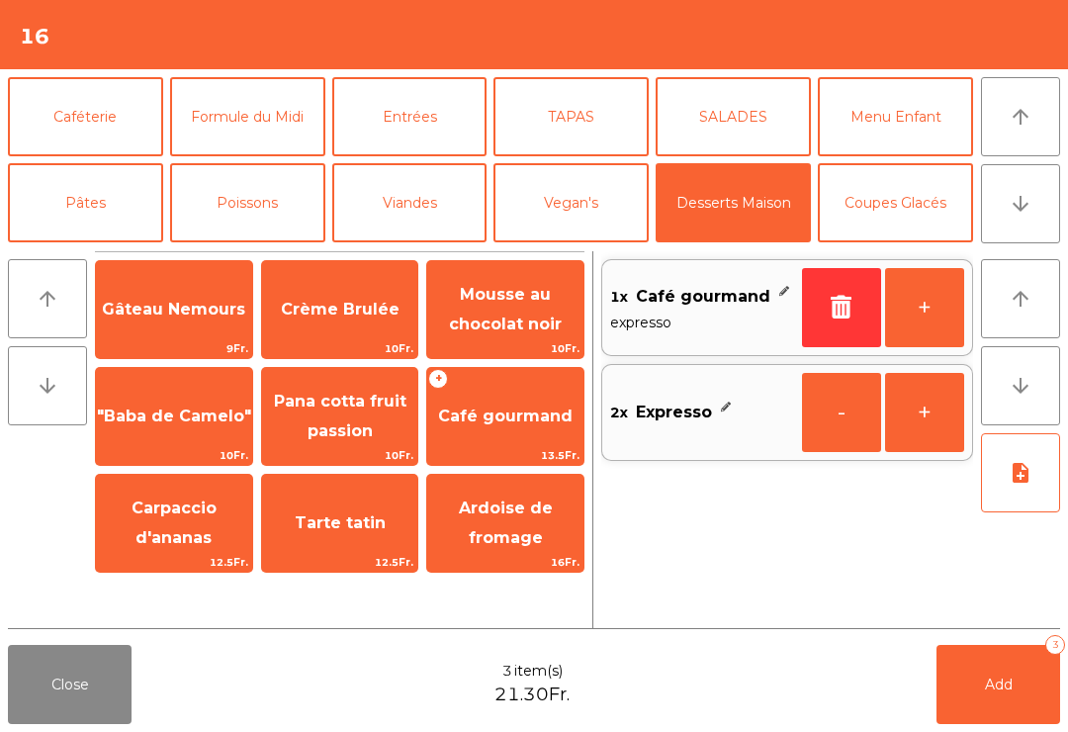
click at [1017, 679] on button "Add 3" at bounding box center [999, 684] width 124 height 79
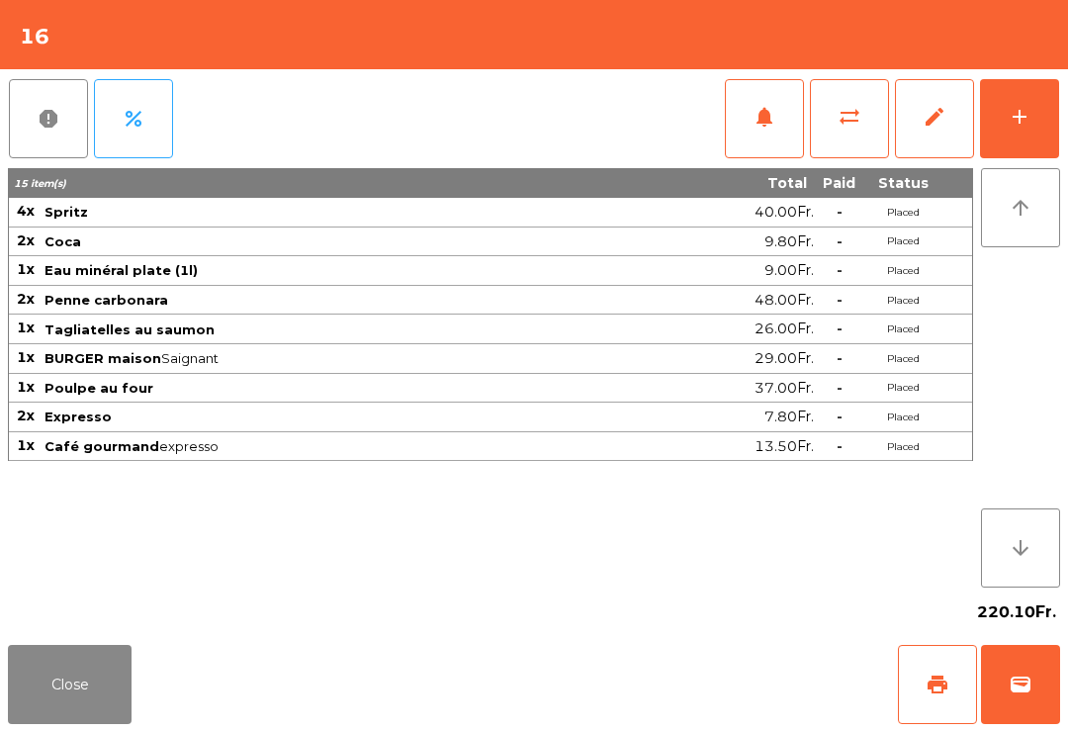
click at [30, 631] on div "220.10Fr." at bounding box center [534, 611] width 1052 height 49
click at [99, 693] on button "Close" at bounding box center [70, 684] width 124 height 79
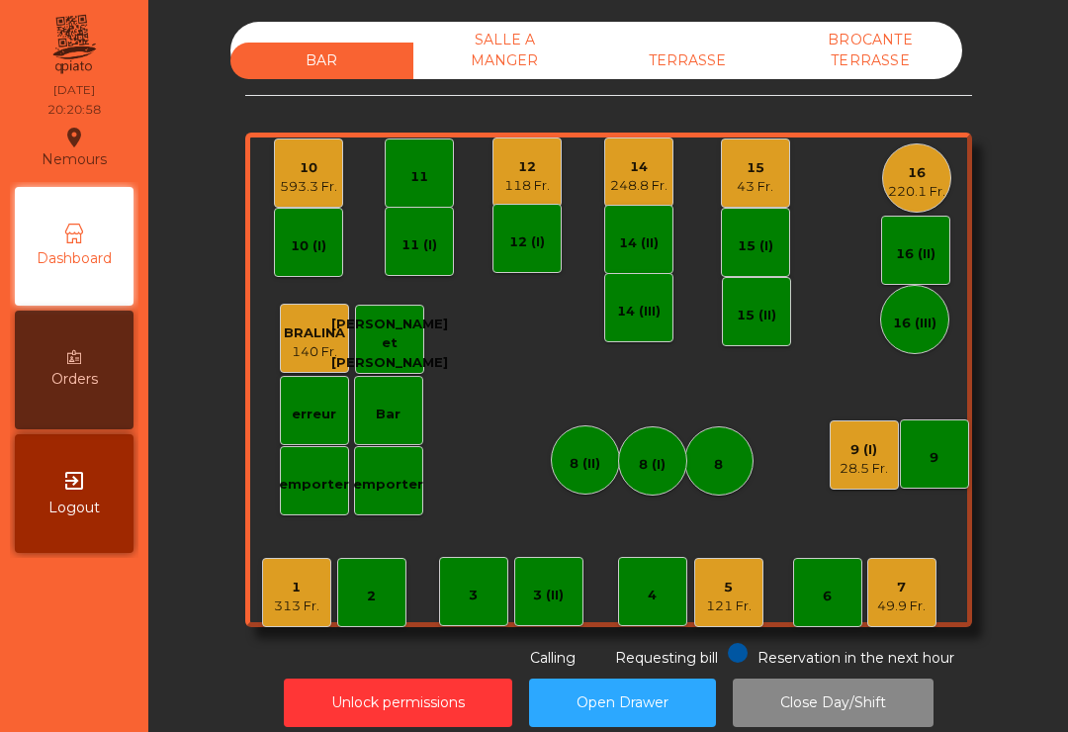
click at [853, 461] on div "28.5 Fr." at bounding box center [864, 469] width 48 height 20
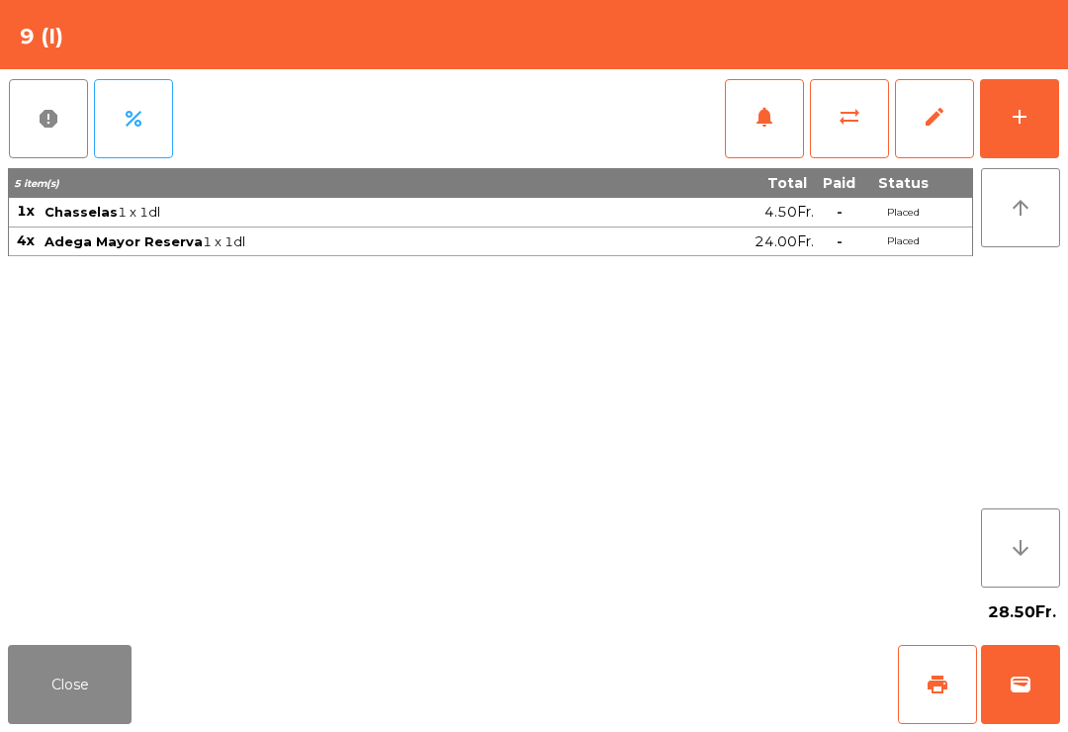
click at [1021, 123] on div "add" at bounding box center [1020, 117] width 24 height 24
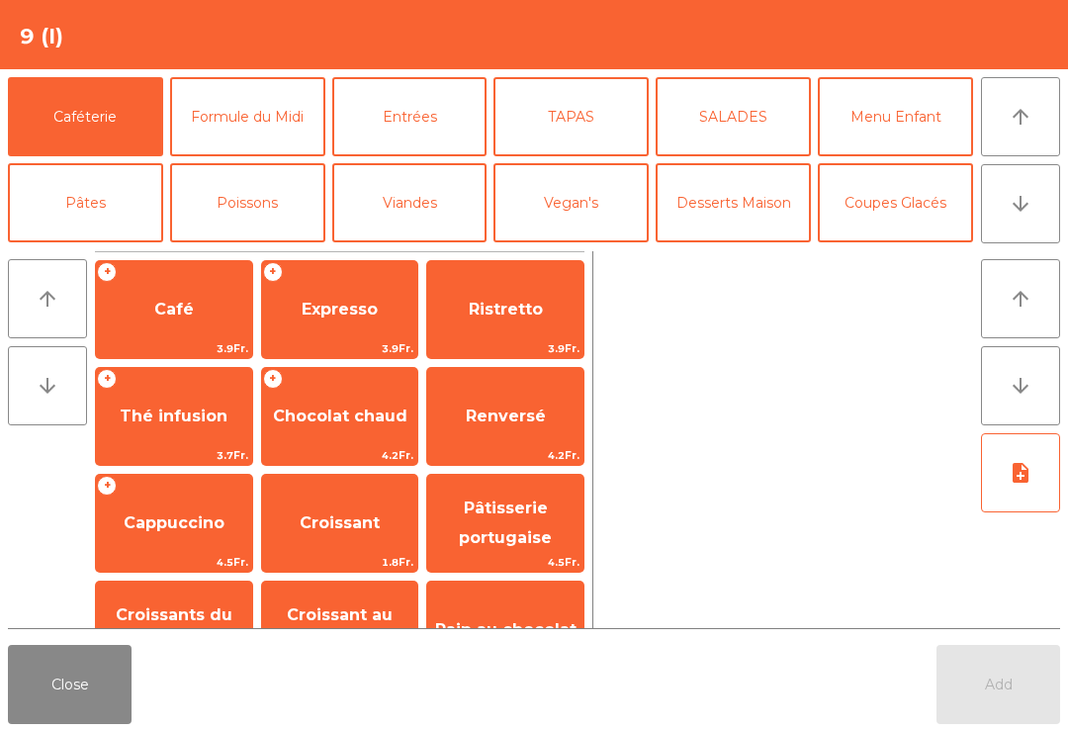
click at [1013, 216] on button "arrow_downward" at bounding box center [1020, 203] width 79 height 79
click at [63, 249] on button "Mineral" at bounding box center [85, 288] width 155 height 79
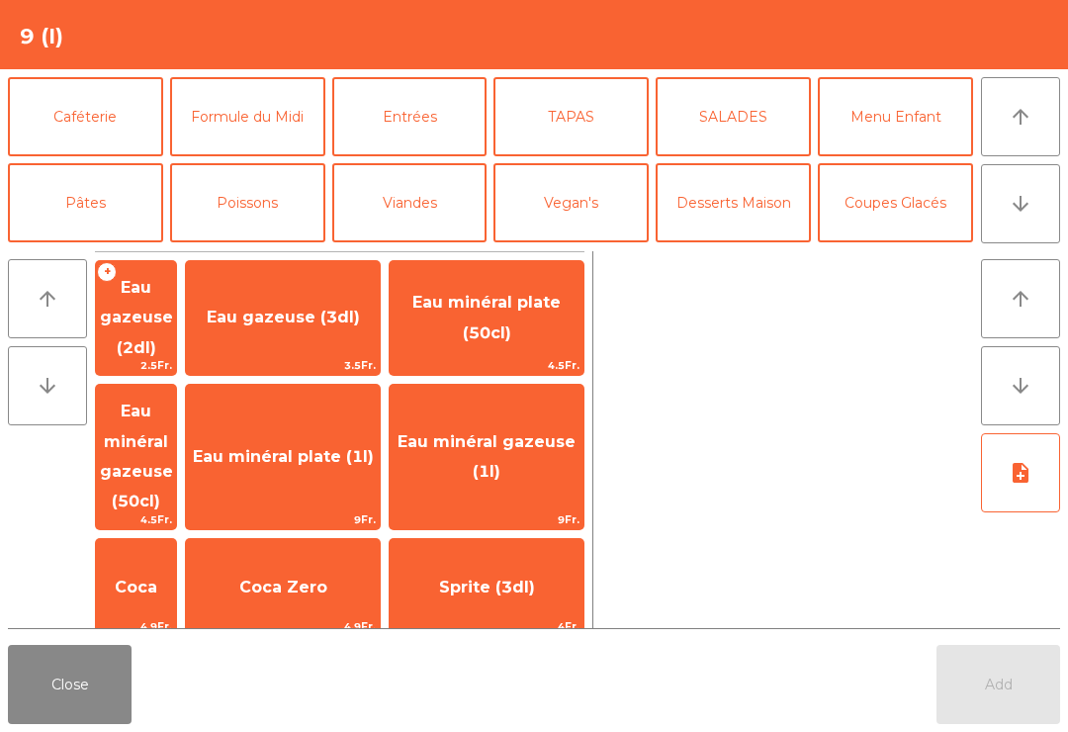
scroll to position [172, 0]
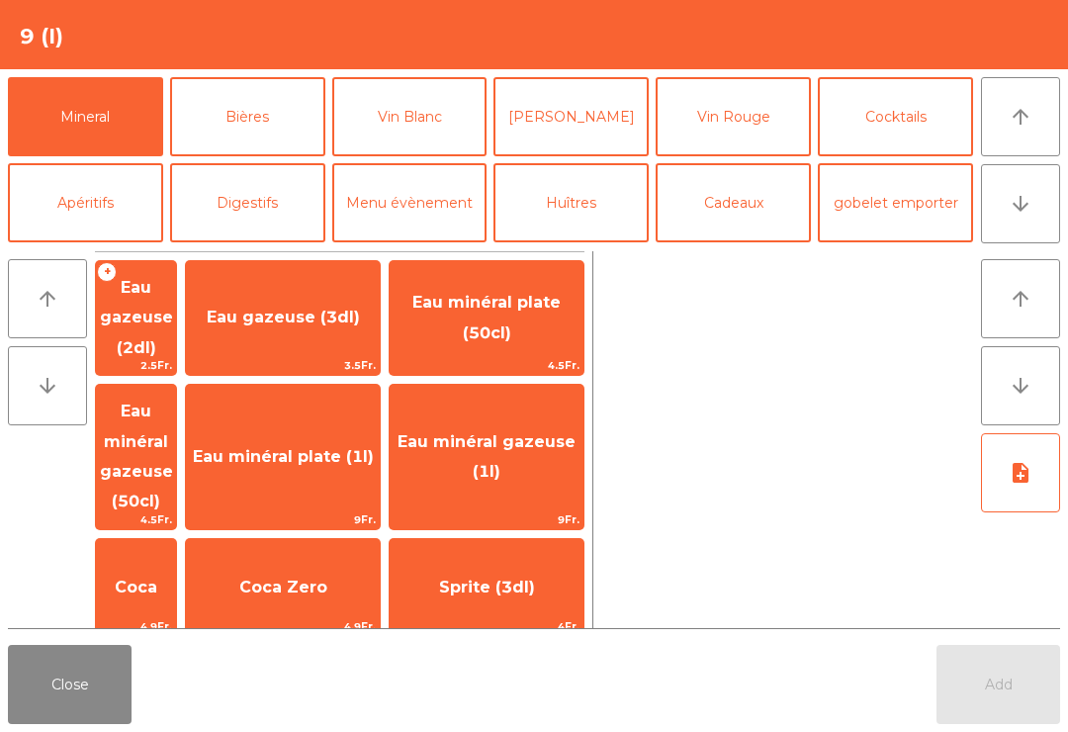
click at [354, 430] on span "Eau minéral plate (1l)" at bounding box center [283, 456] width 194 height 53
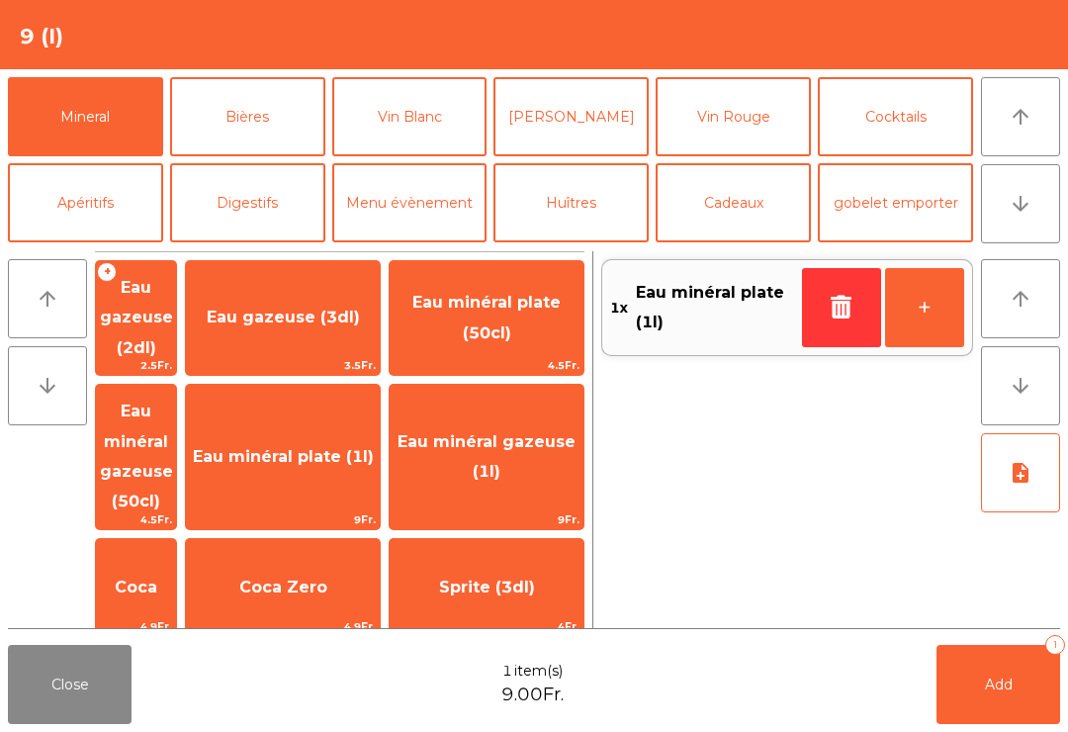
click at [759, 127] on button "Vin Rouge" at bounding box center [733, 116] width 155 height 79
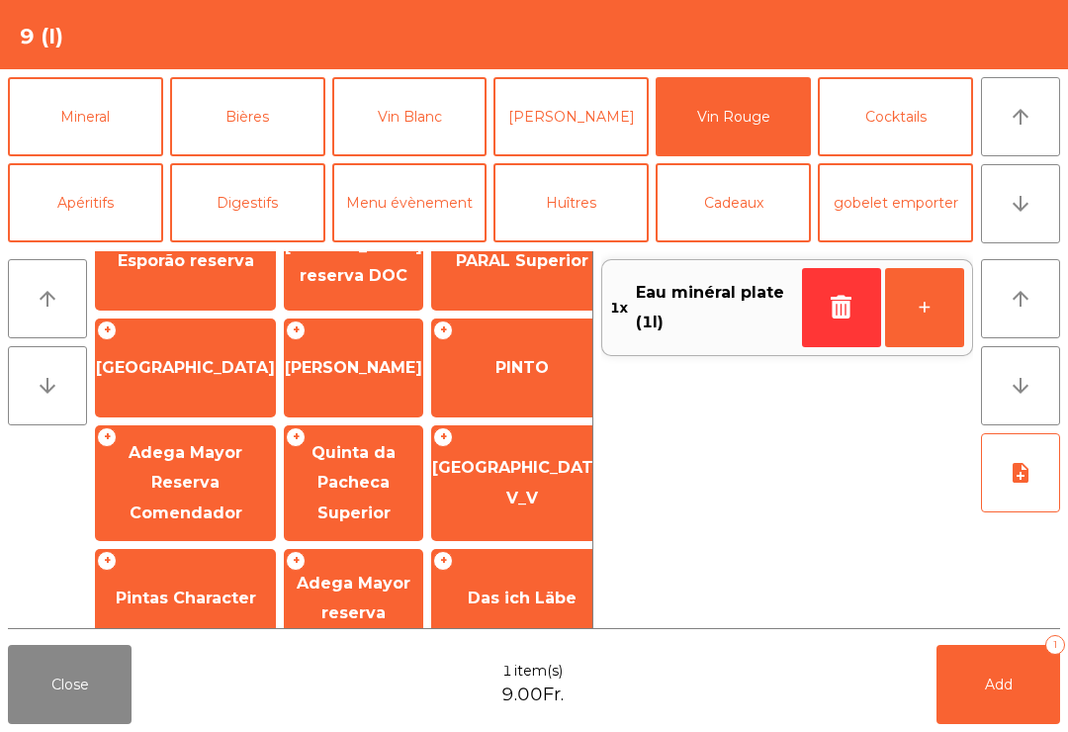
scroll to position [564, 0]
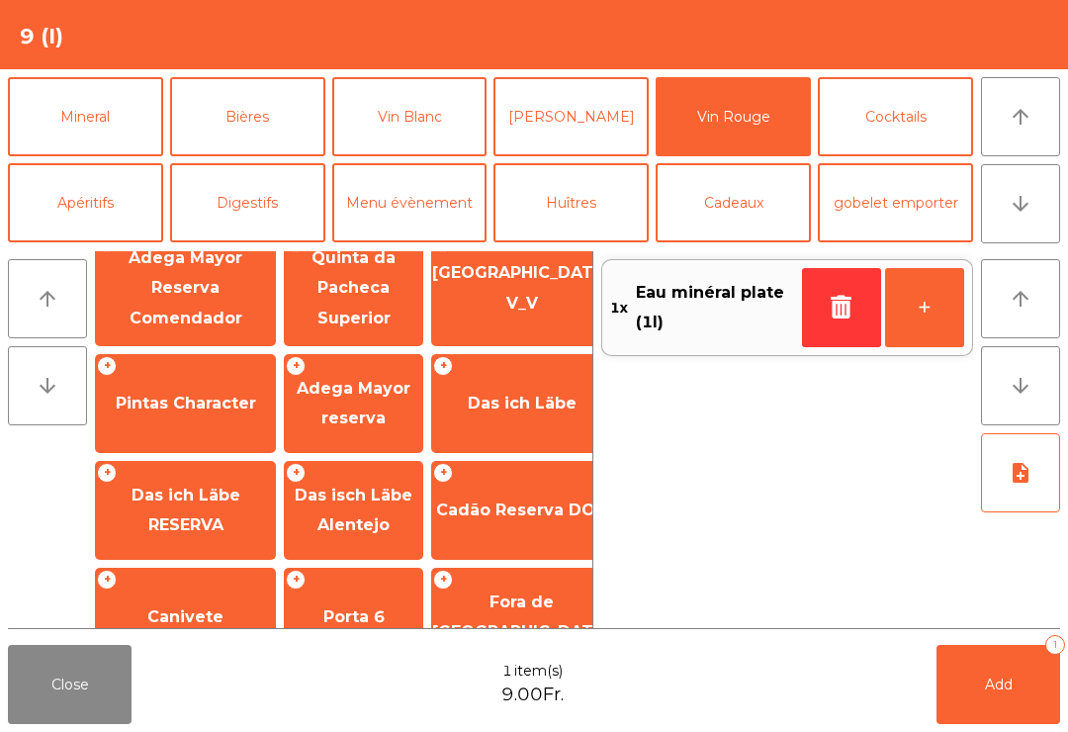
click at [151, 590] on span "Canivete" at bounding box center [185, 616] width 179 height 53
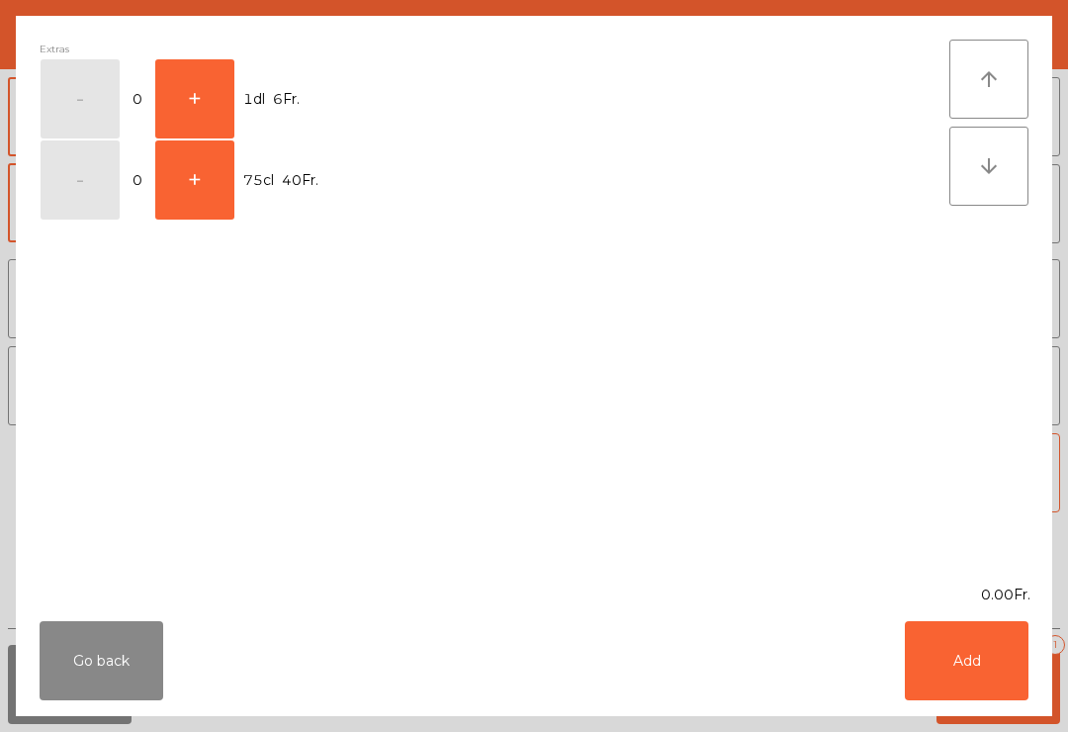
scroll to position [658, 0]
click at [203, 92] on button "+" at bounding box center [194, 98] width 79 height 79
click at [969, 668] on button "Add" at bounding box center [967, 660] width 124 height 79
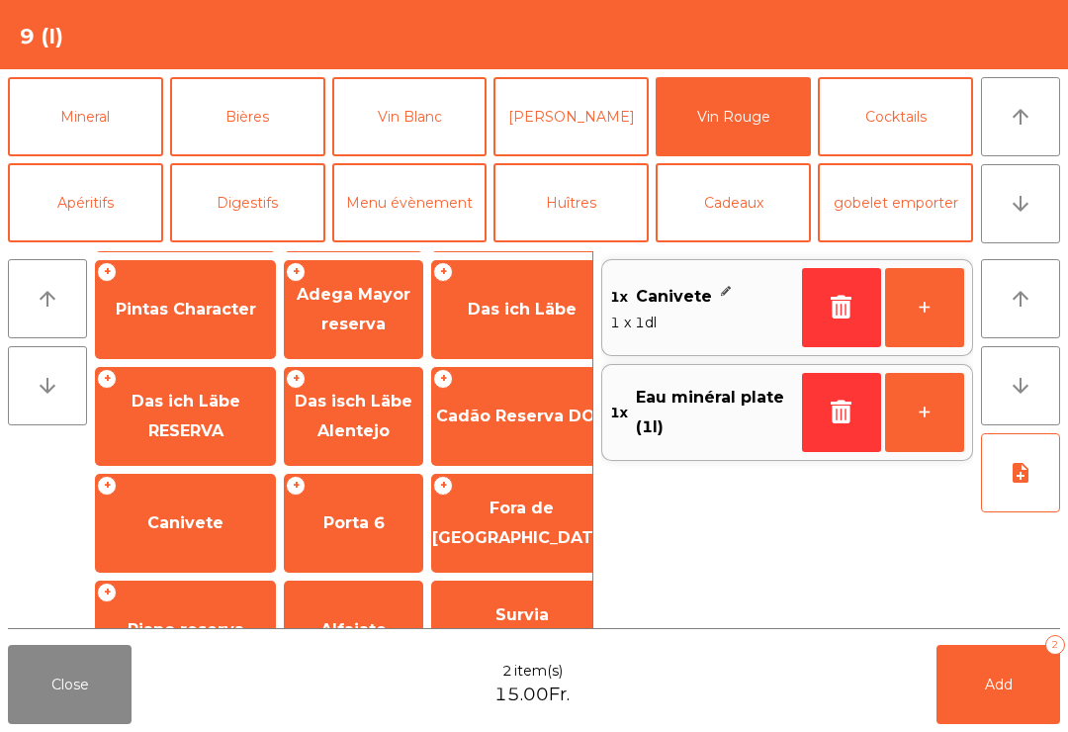
click at [925, 315] on button "+" at bounding box center [924, 307] width 79 height 79
click at [917, 318] on button "+" at bounding box center [924, 307] width 79 height 79
click at [1033, 128] on button "arrow_upward" at bounding box center [1020, 116] width 79 height 79
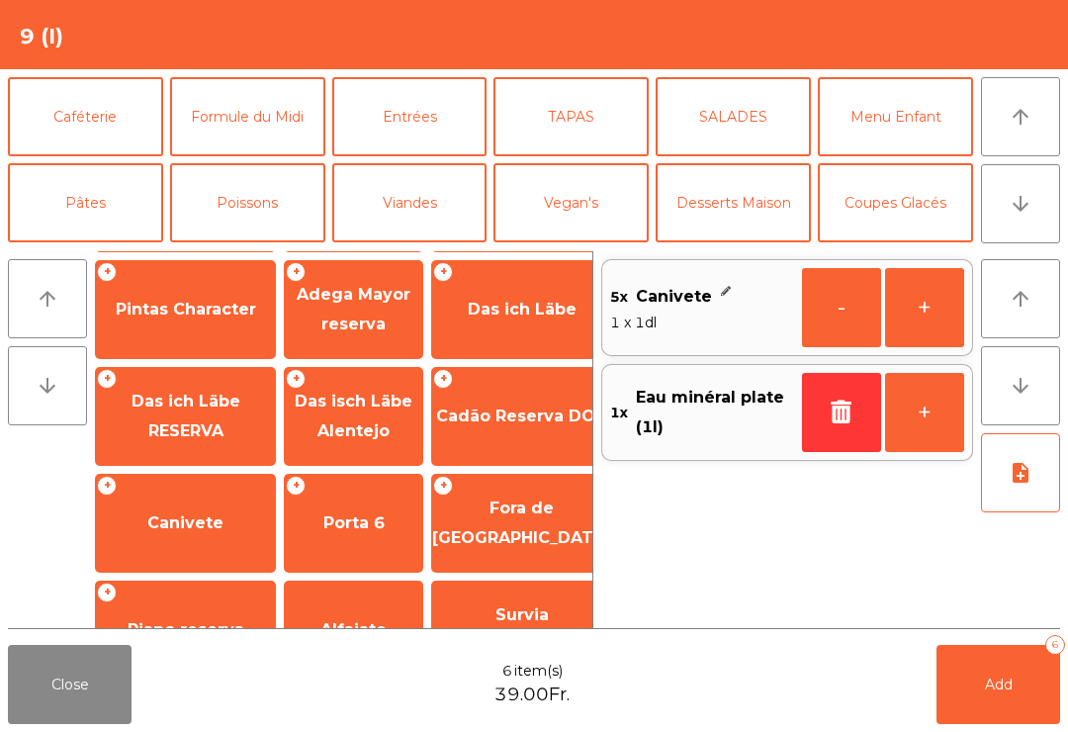
click at [379, 132] on button "Entrées" at bounding box center [409, 116] width 155 height 79
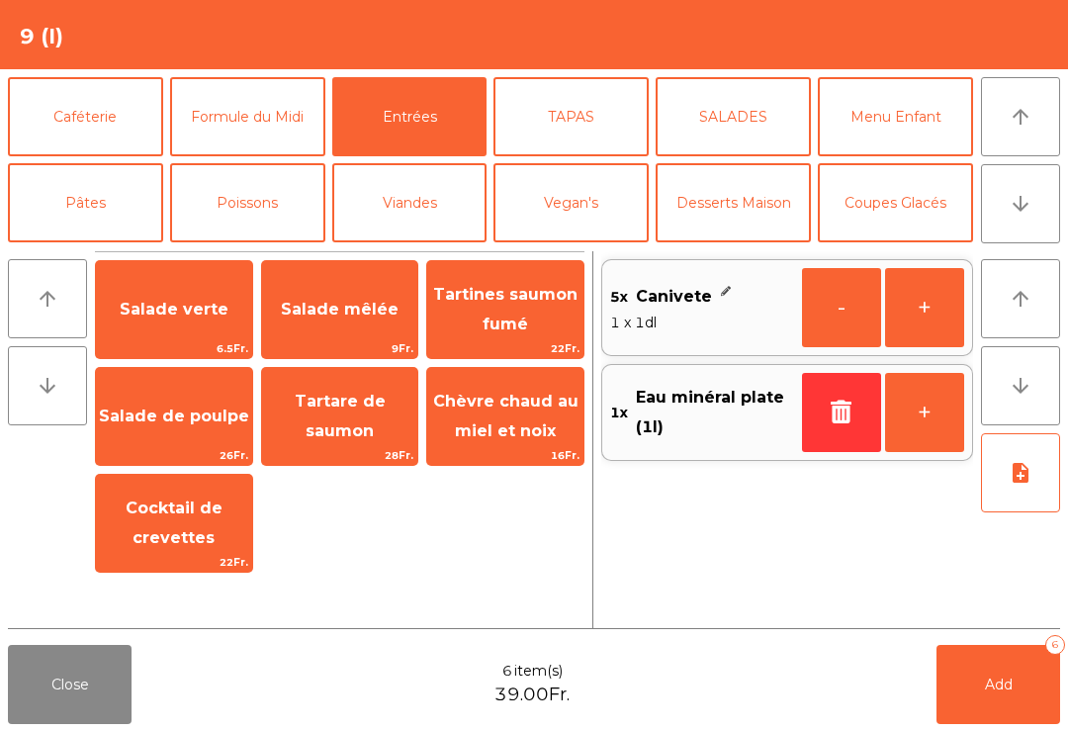
click at [316, 330] on span "Salade mêlée" at bounding box center [340, 309] width 156 height 53
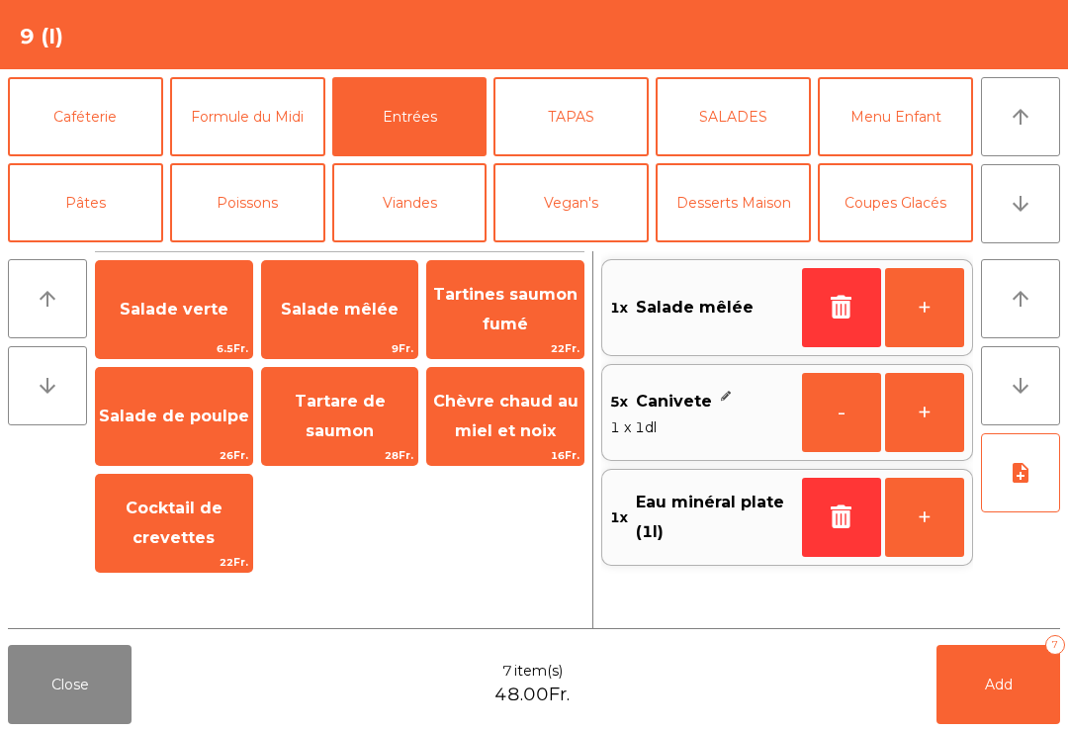
click at [925, 322] on button "+" at bounding box center [924, 307] width 79 height 79
click at [232, 213] on button "Poissons" at bounding box center [247, 202] width 155 height 79
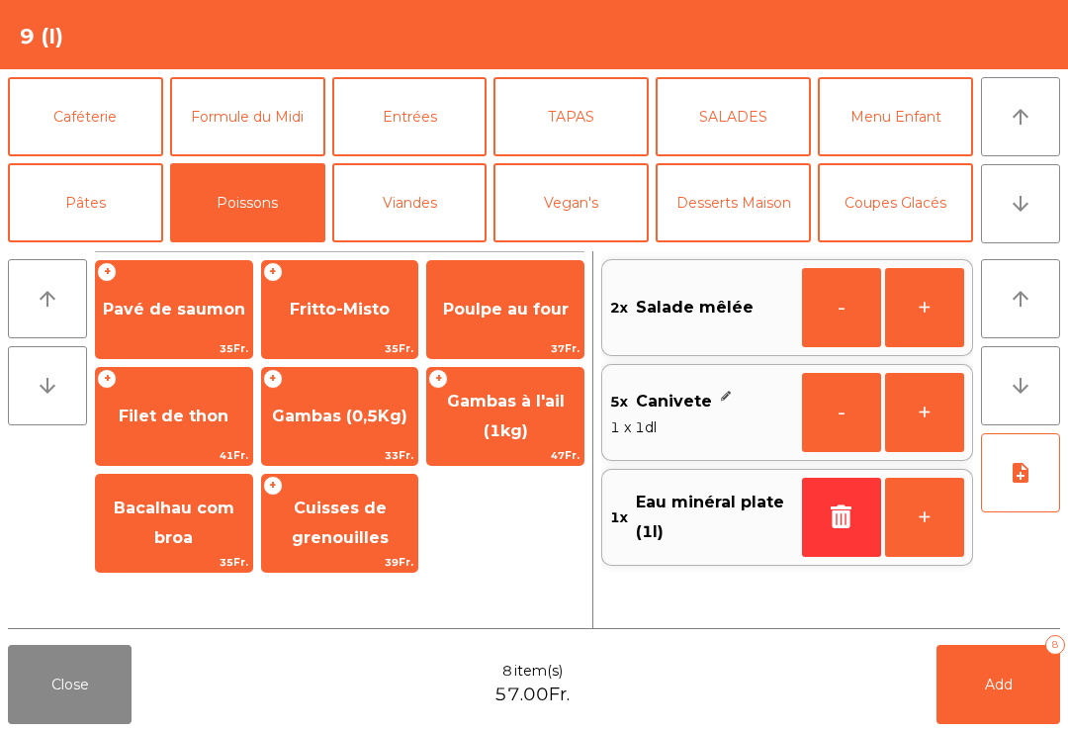
click at [305, 431] on span "Gambas (0,5Kg)" at bounding box center [340, 416] width 156 height 53
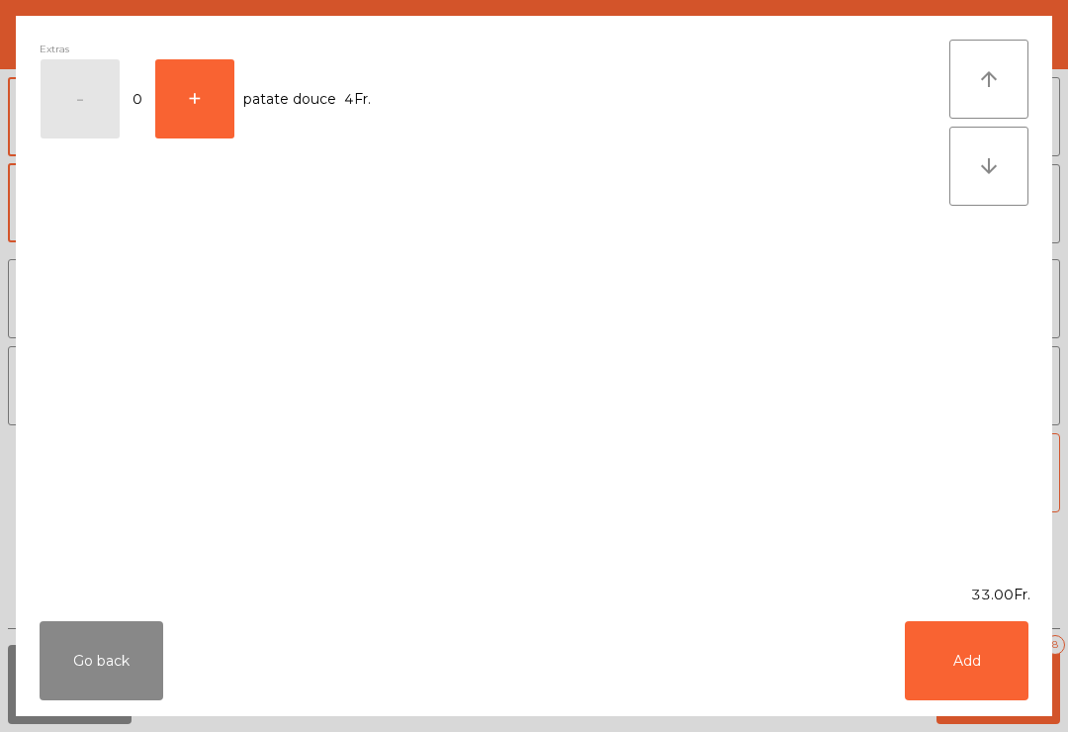
click at [970, 666] on button "Add" at bounding box center [967, 660] width 124 height 79
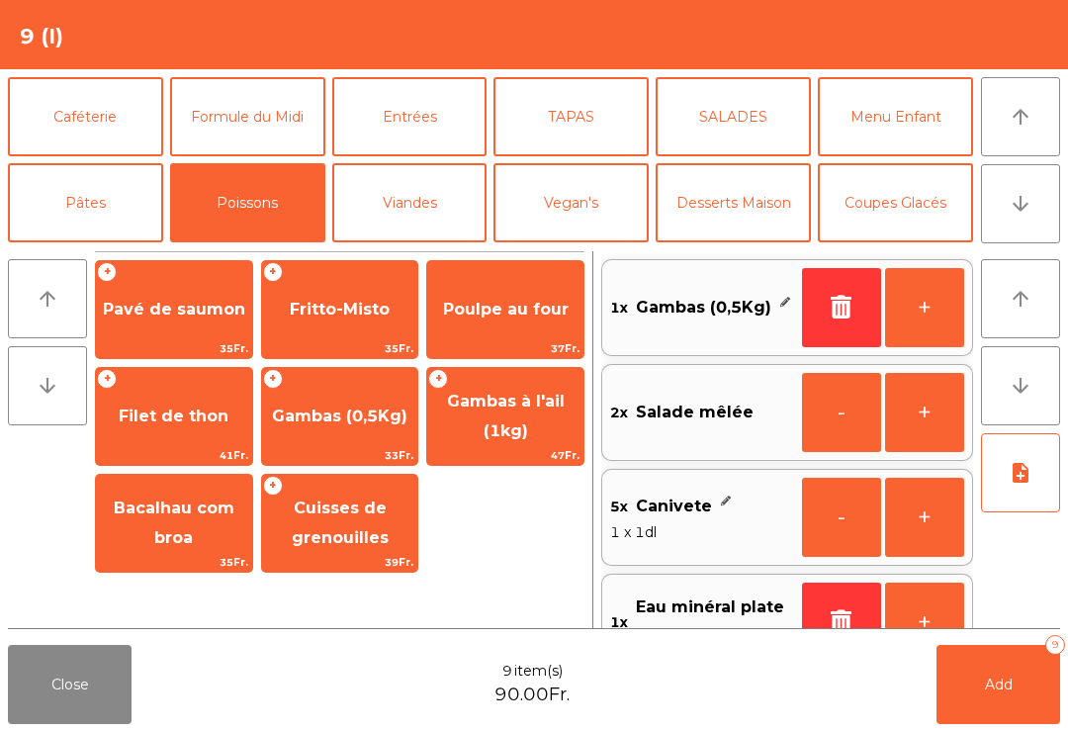
click at [319, 547] on span "Cuisses de grenouilles" at bounding box center [340, 522] width 97 height 48
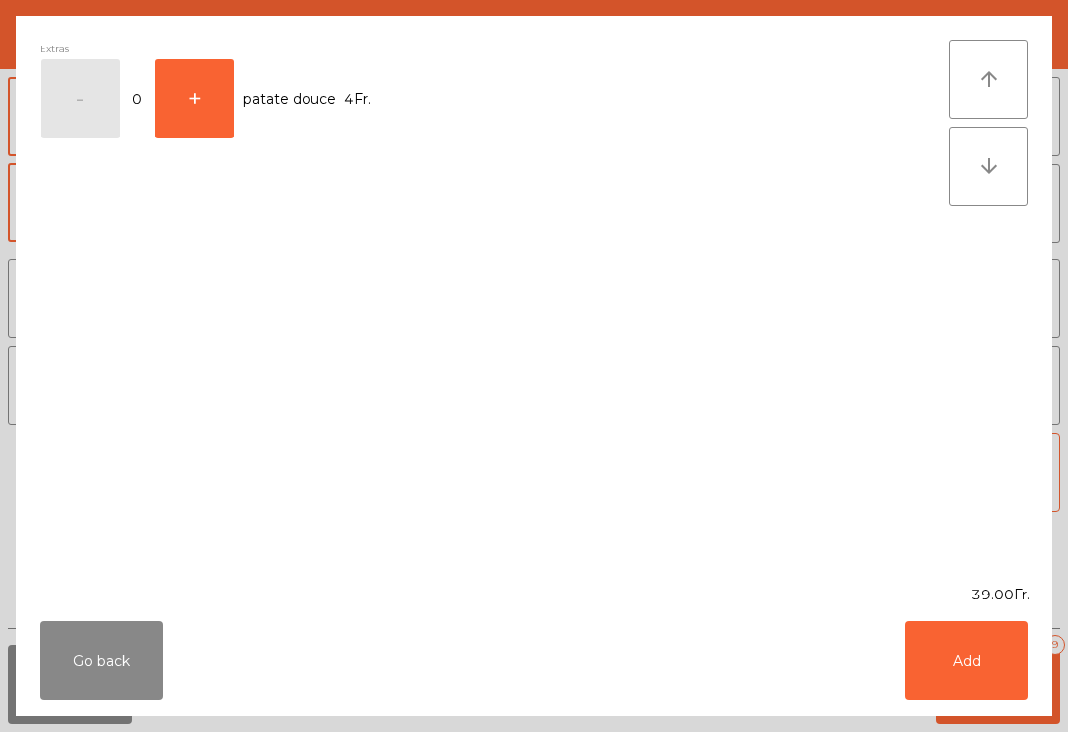
click at [992, 674] on button "Add" at bounding box center [967, 660] width 124 height 79
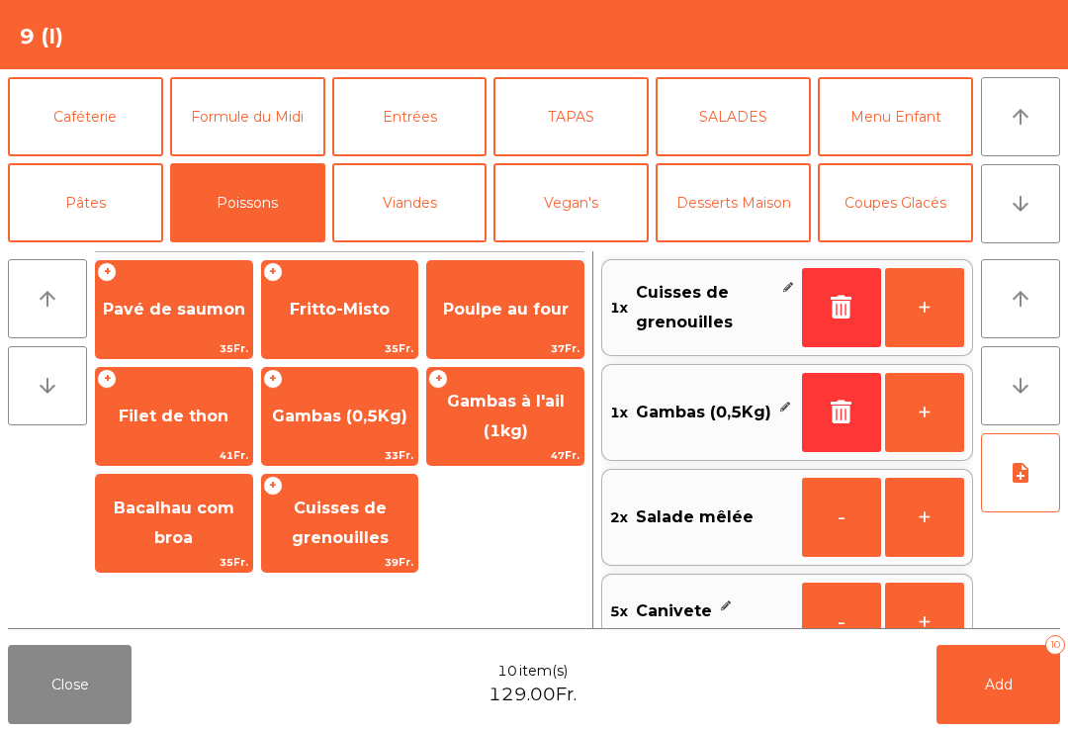
click at [1032, 482] on icon "note_add" at bounding box center [1021, 473] width 24 height 24
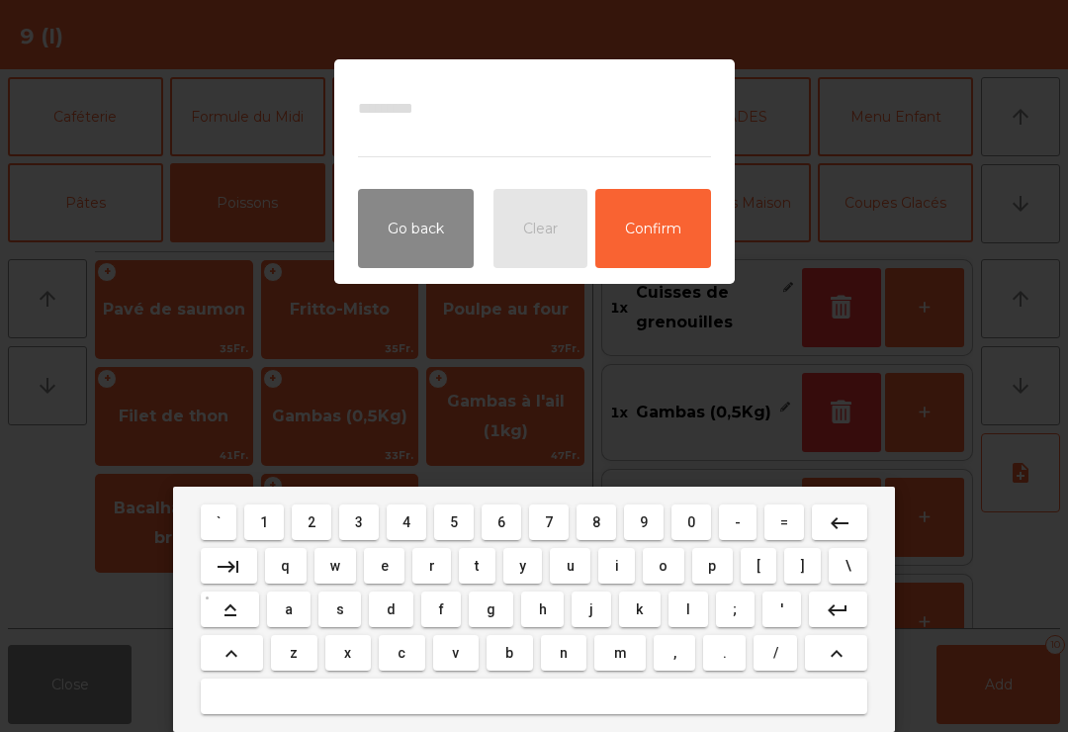
scroll to position [8, 0]
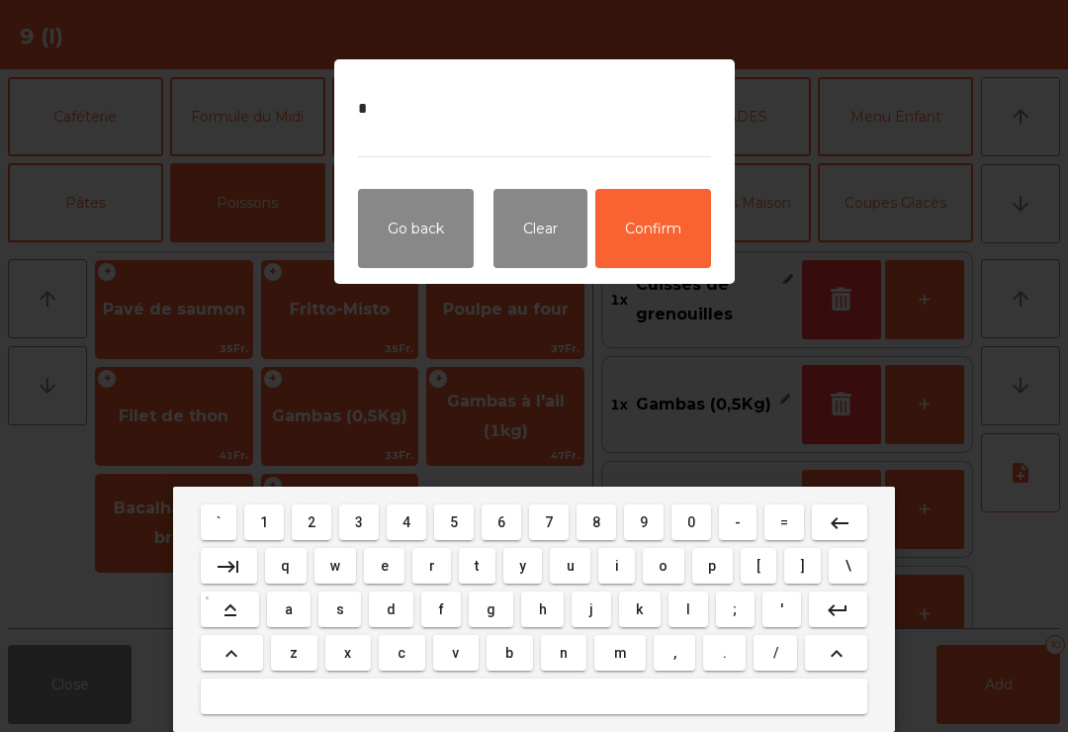
type textarea "**"
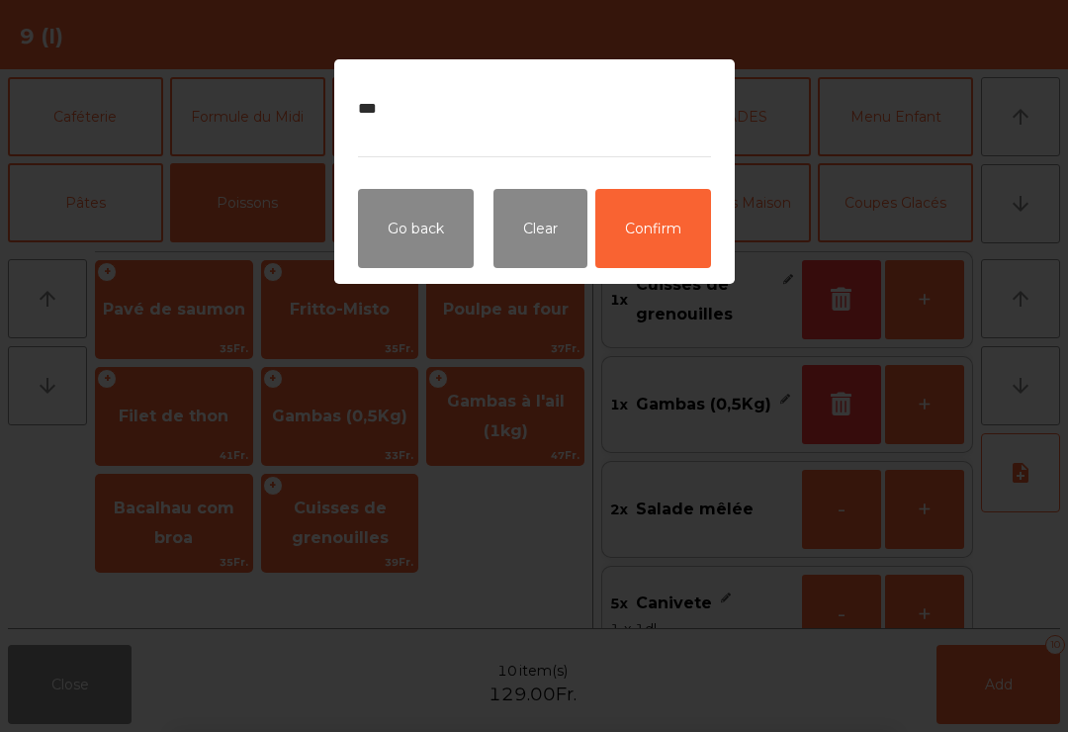
click at [656, 255] on button "Confirm" at bounding box center [653, 228] width 116 height 79
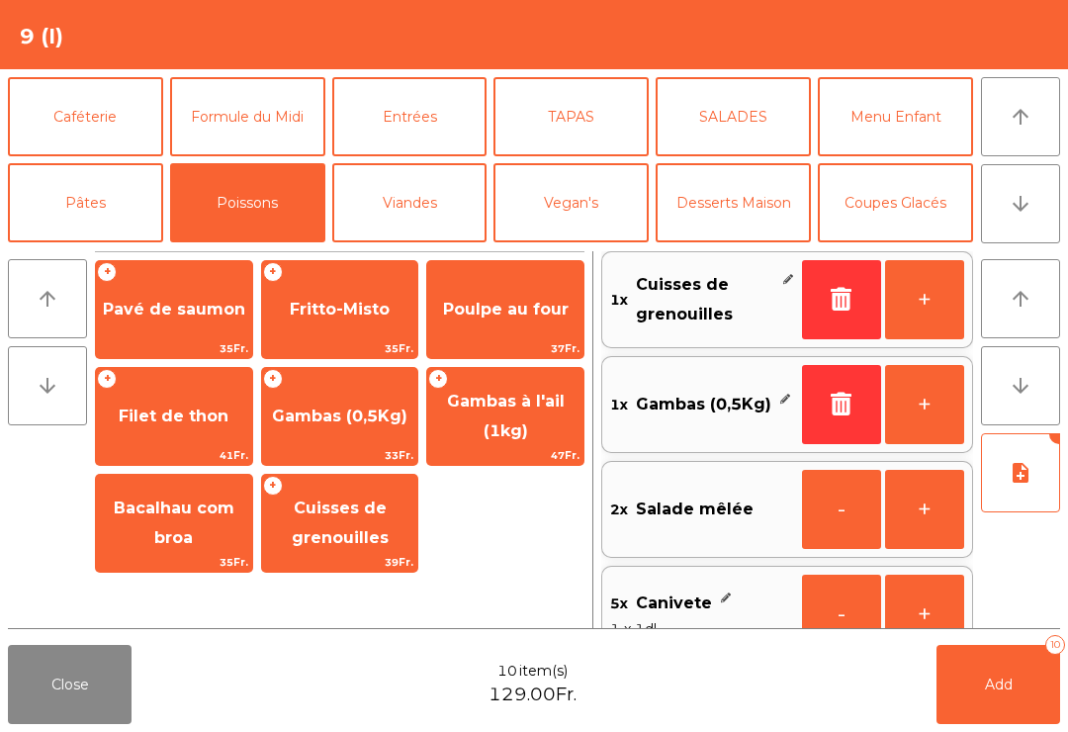
click at [1023, 696] on button "Add 10" at bounding box center [999, 684] width 124 height 79
